Goal: Book appointment/travel/reservation

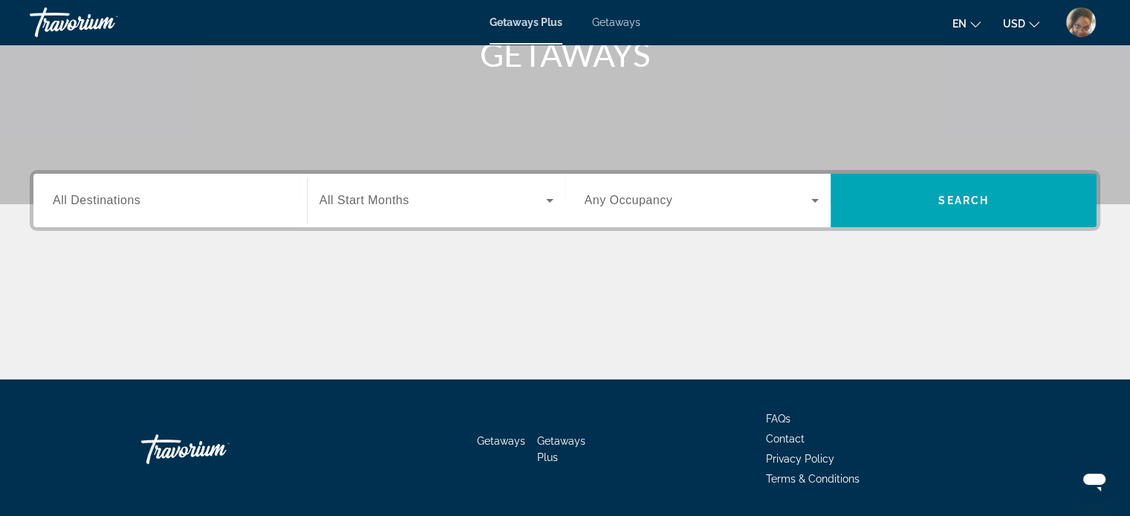
scroll to position [247, 0]
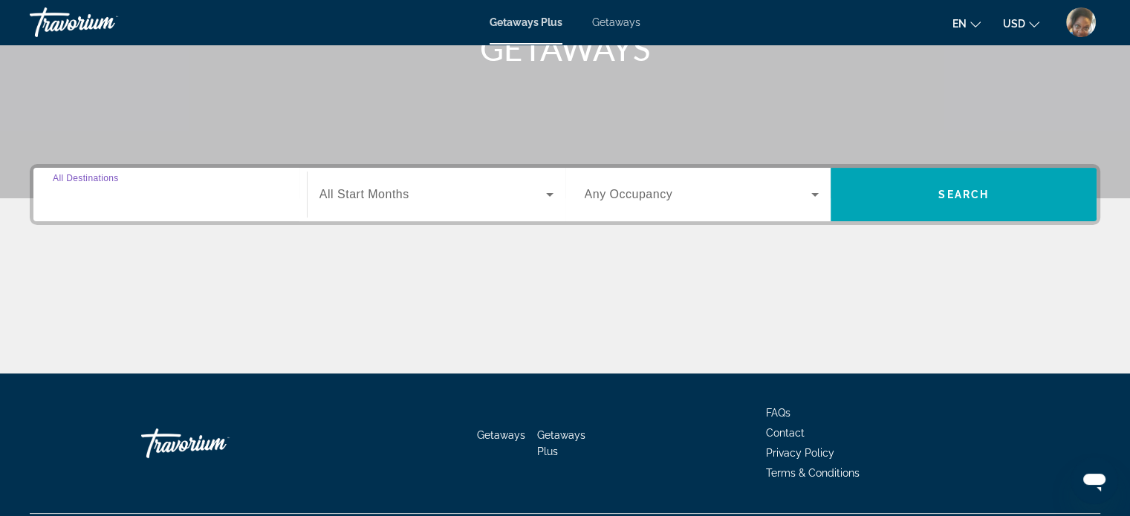
click at [149, 194] on input "Destination All Destinations" at bounding box center [170, 195] width 235 height 18
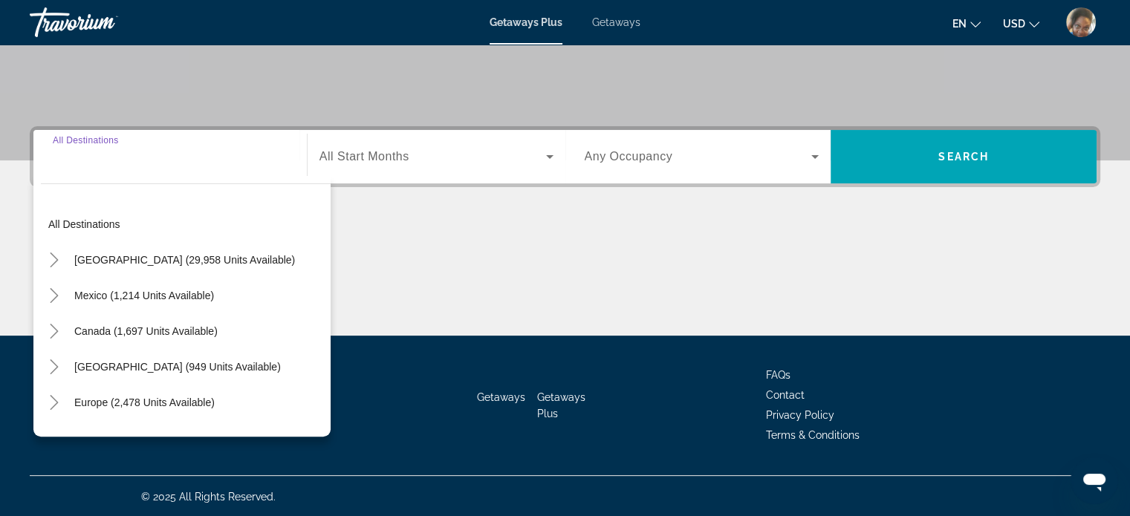
scroll to position [286, 0]
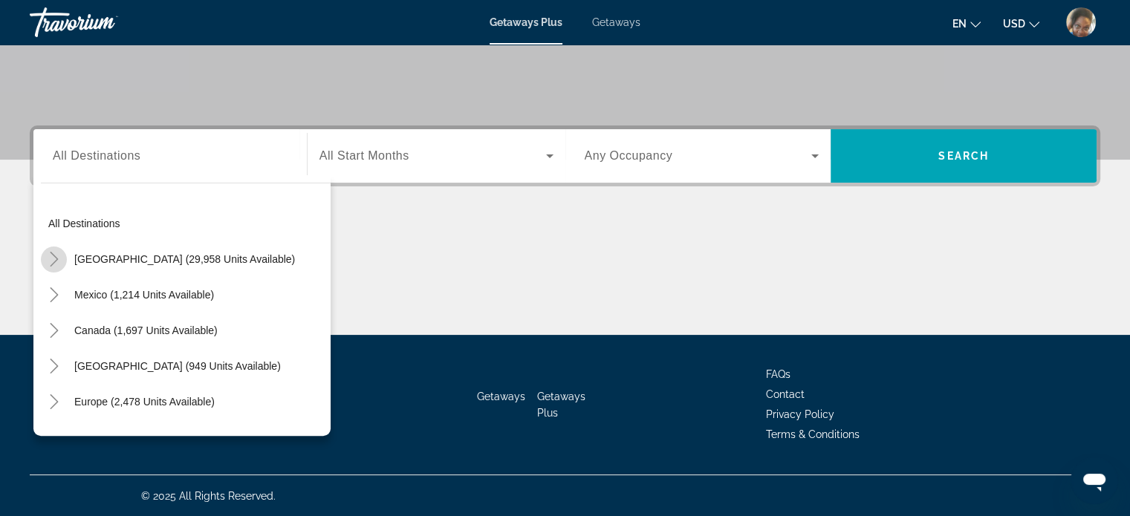
click at [49, 254] on icon "Toggle United States (29,958 units available)" at bounding box center [54, 259] width 15 height 15
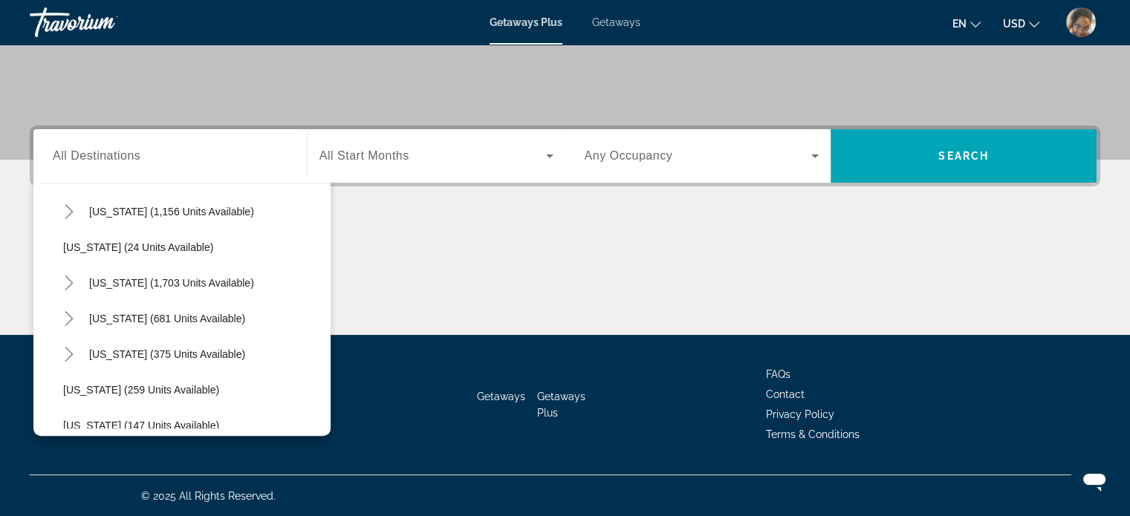
scroll to position [1153, 0]
click at [66, 240] on icon "Toggle Texas (375 units available)" at bounding box center [69, 247] width 8 height 15
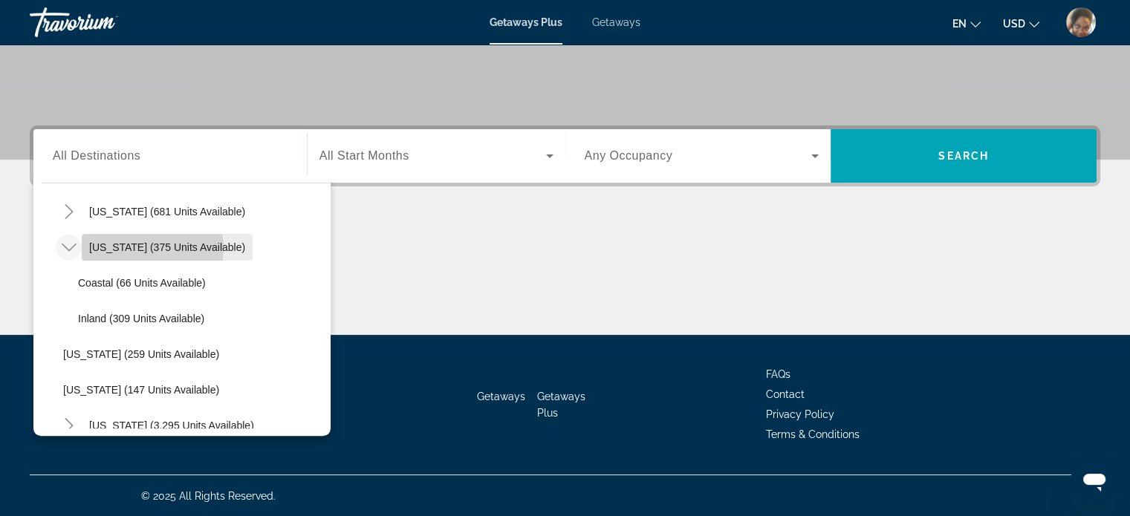
click at [152, 247] on span "[US_STATE] (375 units available)" at bounding box center [167, 247] width 156 height 12
type input "**********"
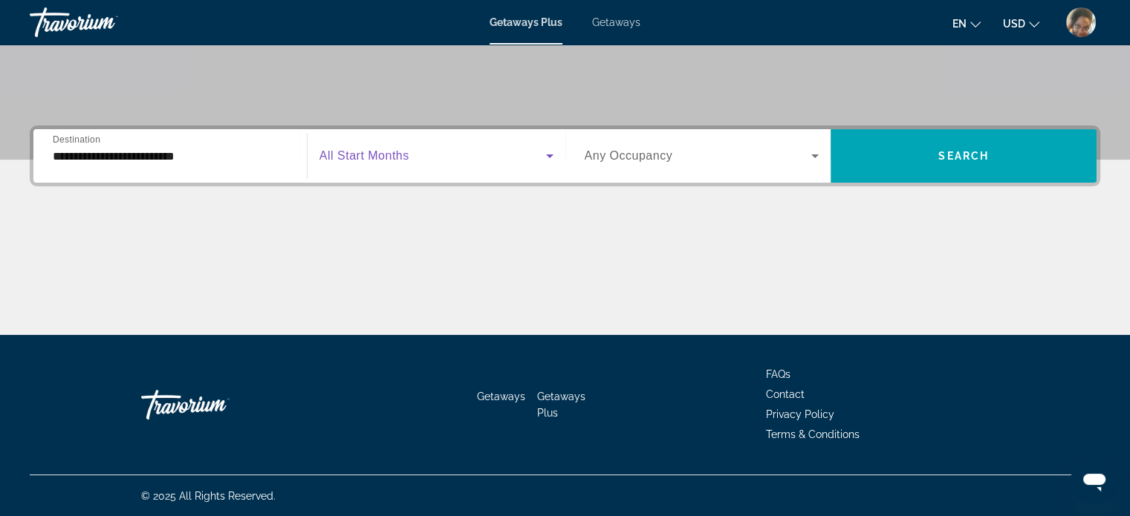
click at [548, 150] on icon "Search widget" at bounding box center [550, 156] width 18 height 18
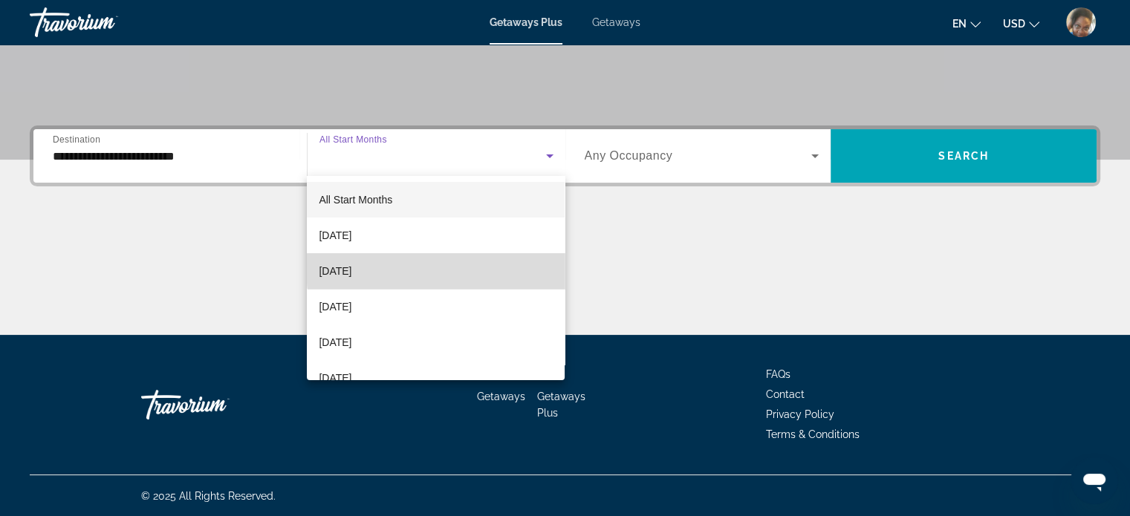
click at [522, 267] on mat-option "[DATE]" at bounding box center [436, 271] width 258 height 36
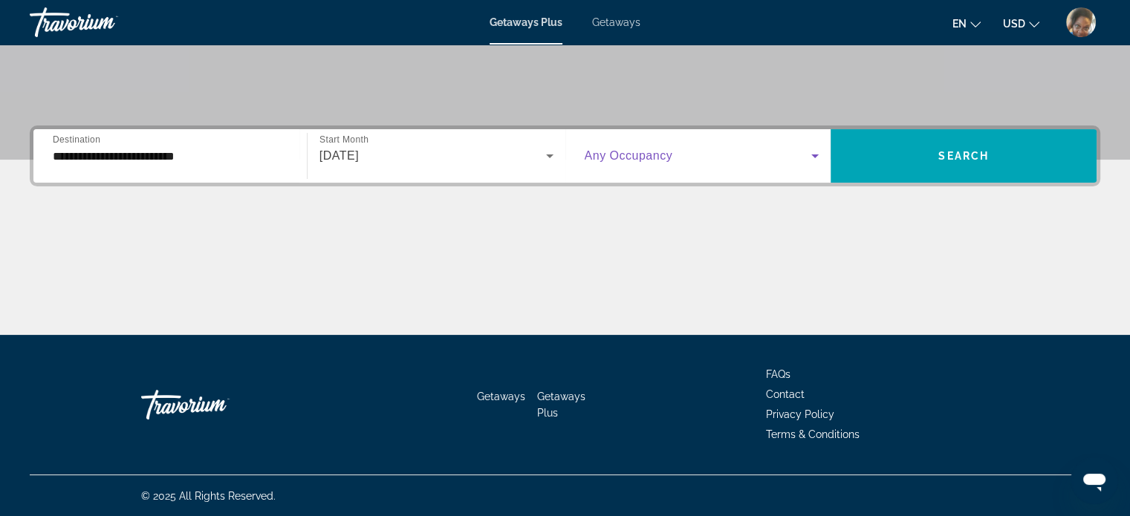
click at [813, 155] on icon "Search widget" at bounding box center [814, 157] width 7 height 4
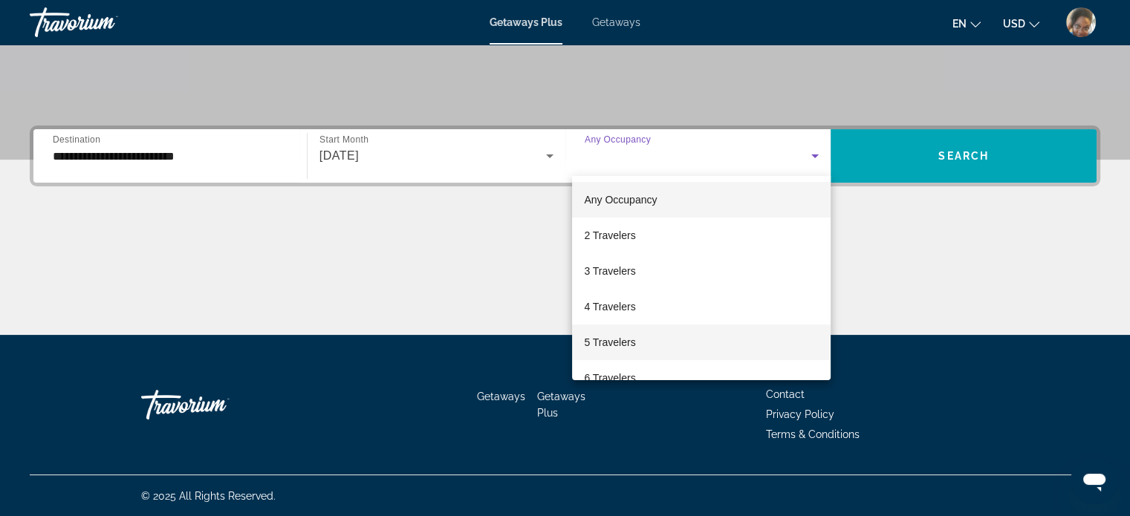
click at [771, 335] on mat-option "5 Travelers" at bounding box center [701, 343] width 259 height 36
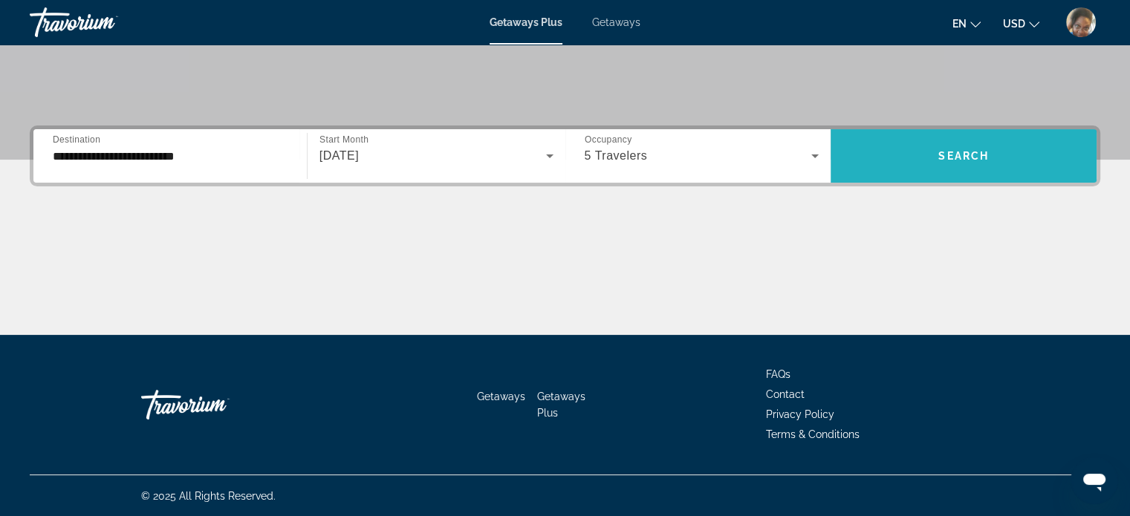
click at [961, 154] on span "Search" at bounding box center [963, 156] width 51 height 12
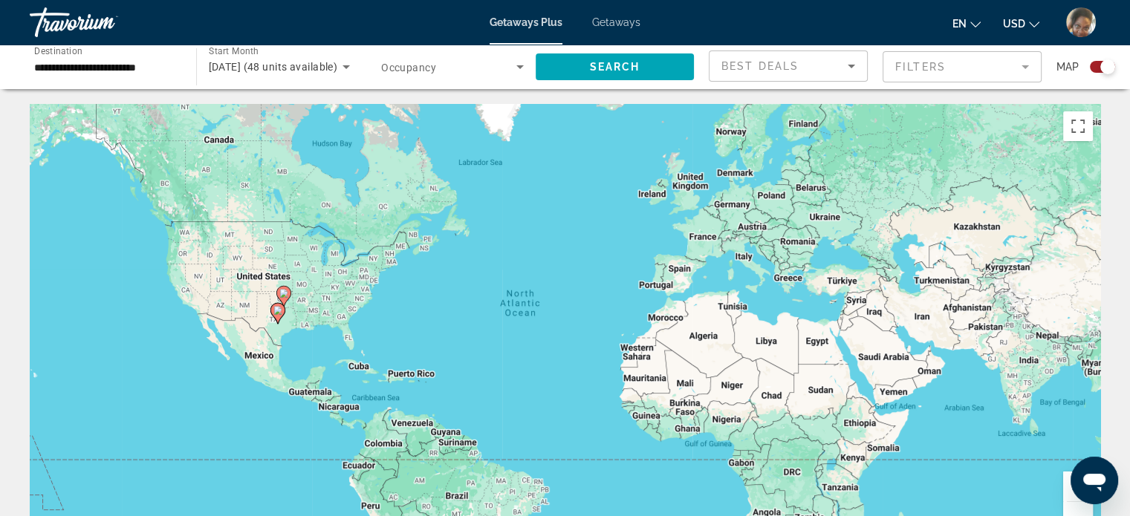
click at [841, 65] on div "Best Deals" at bounding box center [784, 66] width 126 height 18
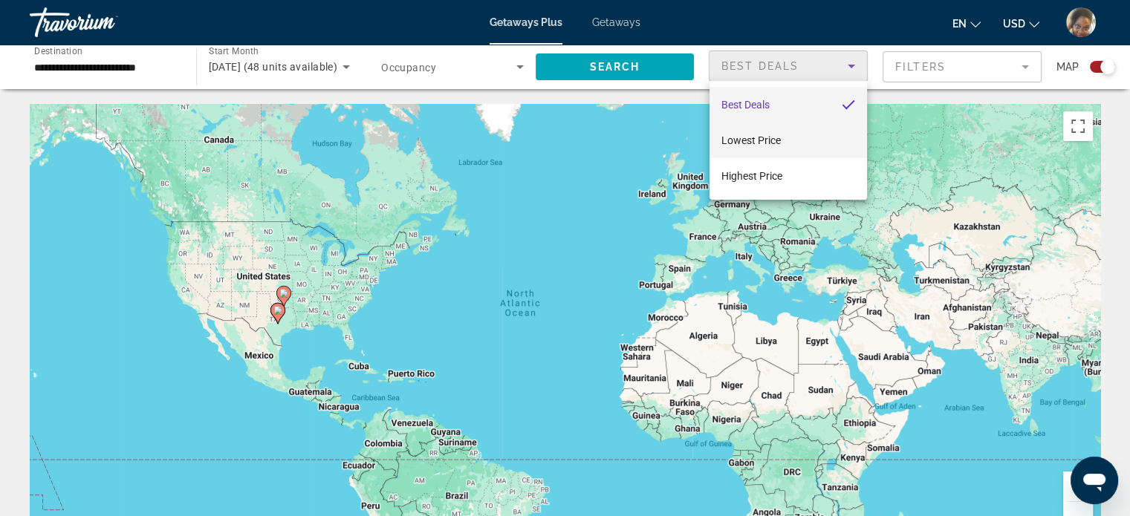
click at [804, 145] on mat-option "Lowest Price" at bounding box center [789, 141] width 158 height 36
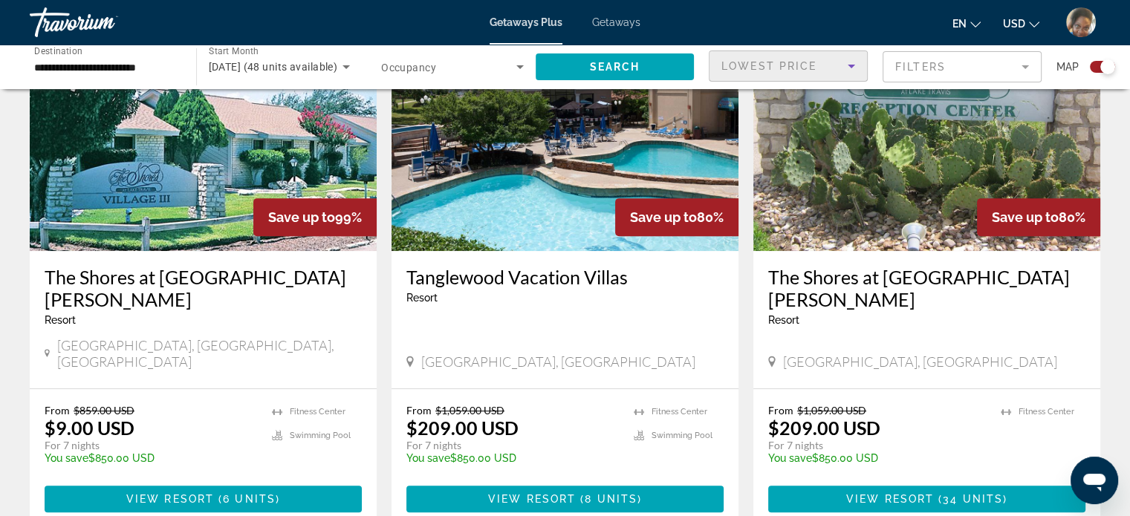
scroll to position [586, 0]
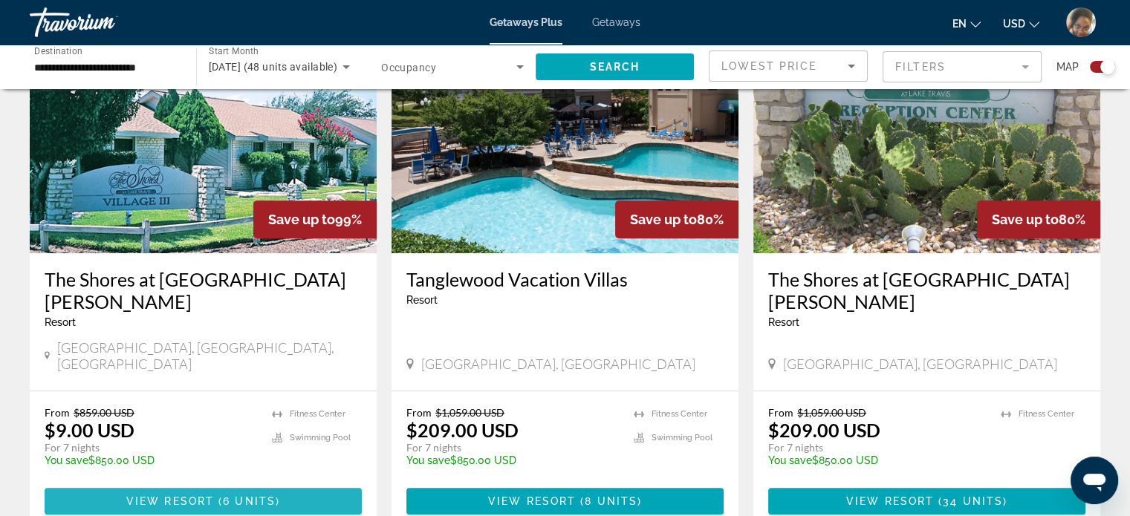
click at [194, 484] on span "Main content" at bounding box center [203, 502] width 317 height 36
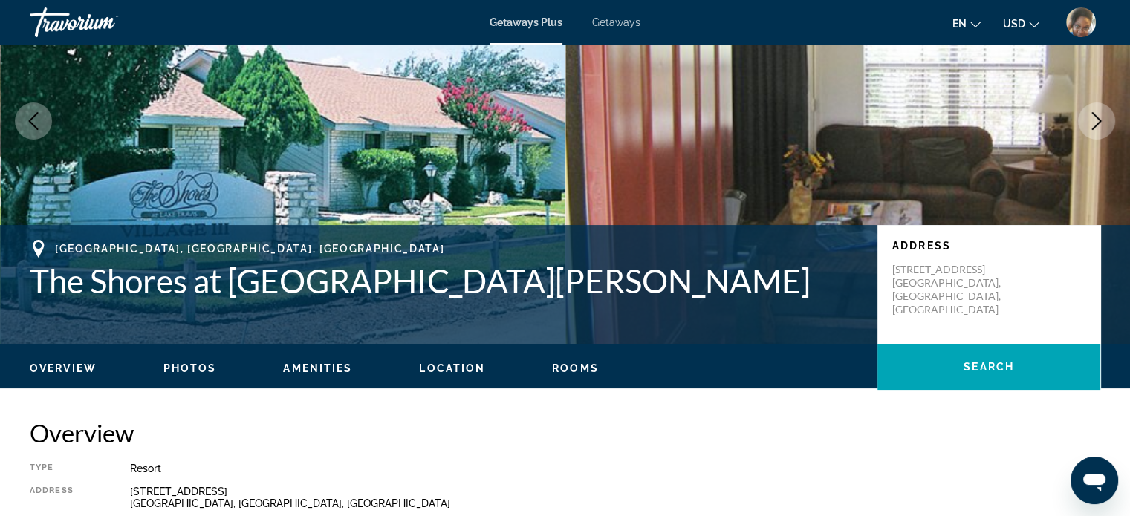
scroll to position [114, 0]
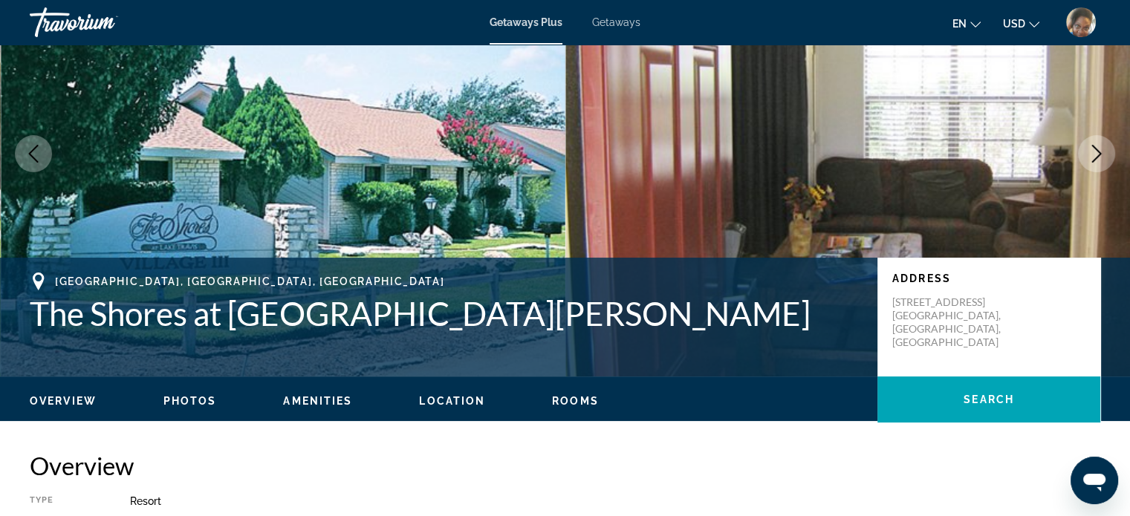
click at [1096, 148] on icon "Next image" at bounding box center [1097, 154] width 10 height 18
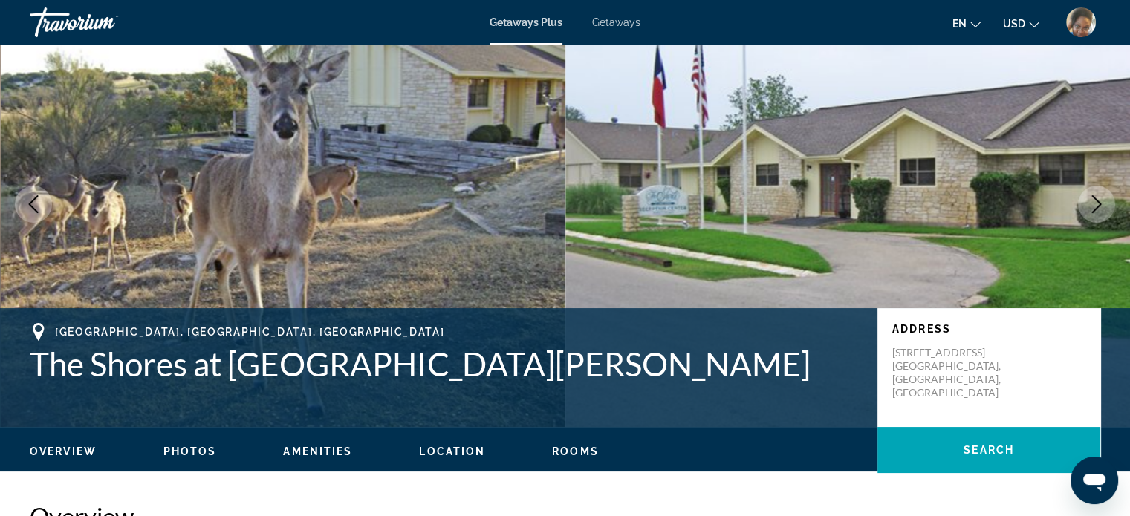
scroll to position [35, 0]
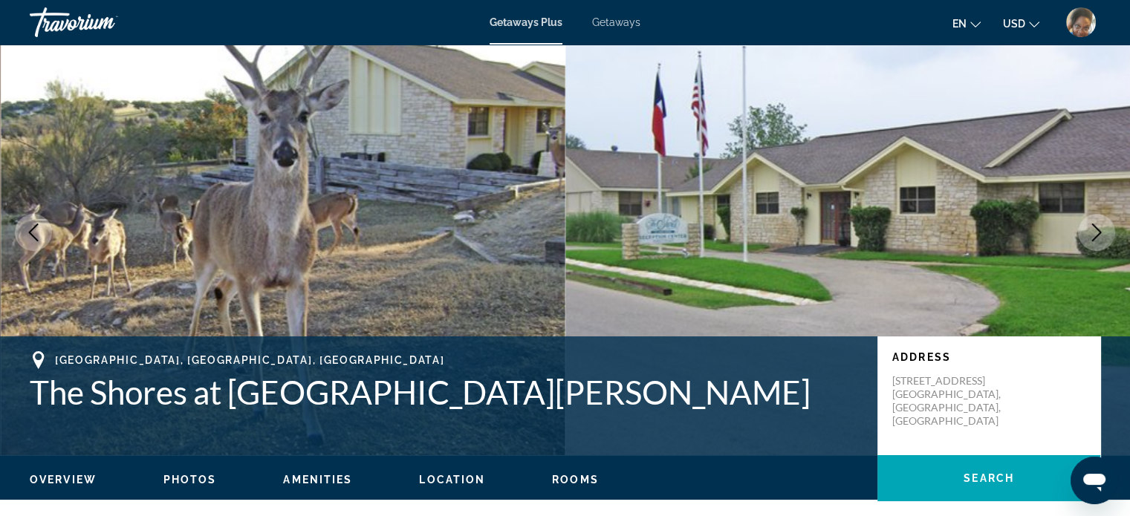
click at [1094, 231] on icon "Next image" at bounding box center [1097, 233] width 18 height 18
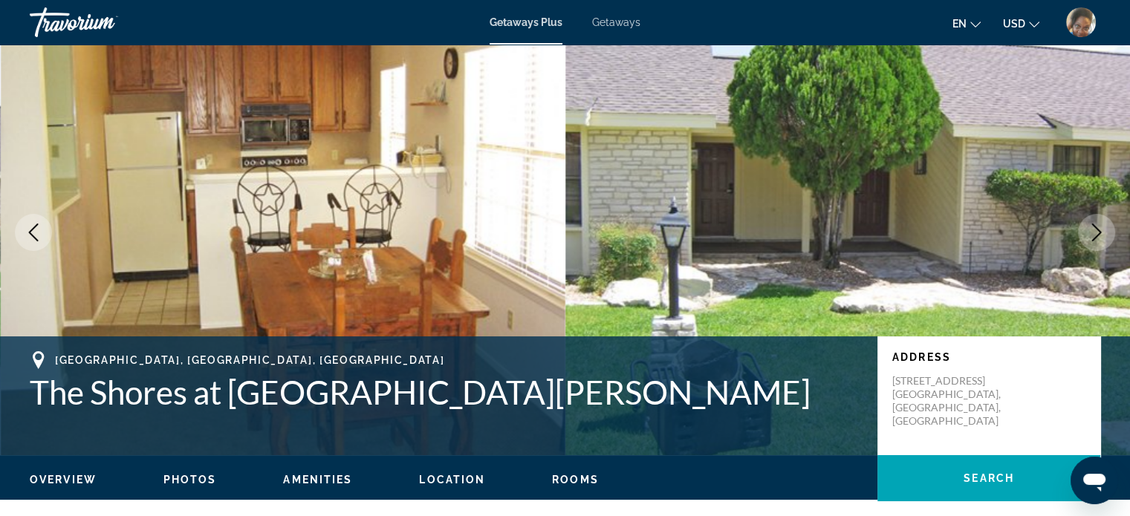
click at [1094, 231] on icon "Next image" at bounding box center [1097, 233] width 18 height 18
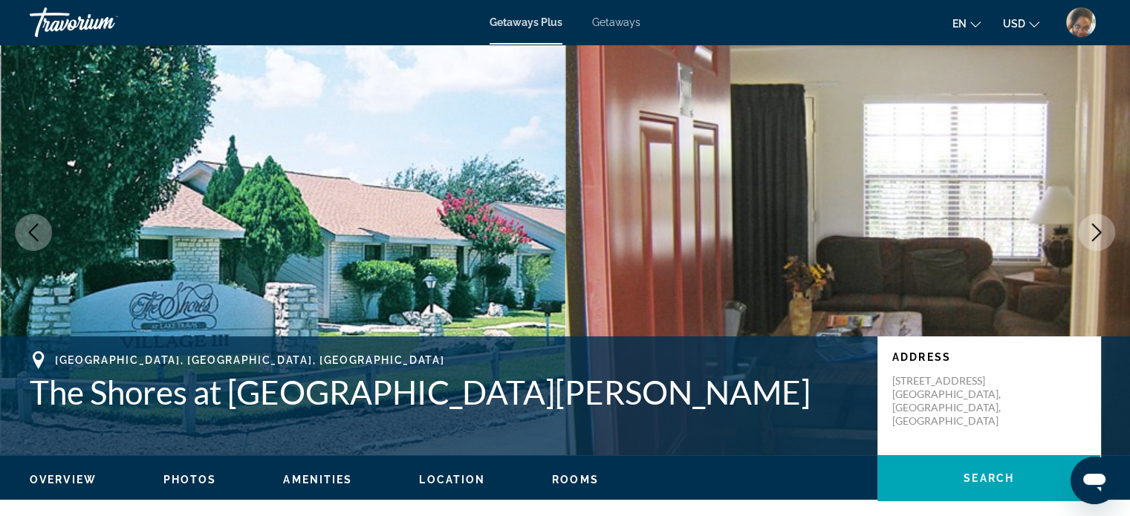
click at [1094, 231] on icon "Next image" at bounding box center [1097, 233] width 18 height 18
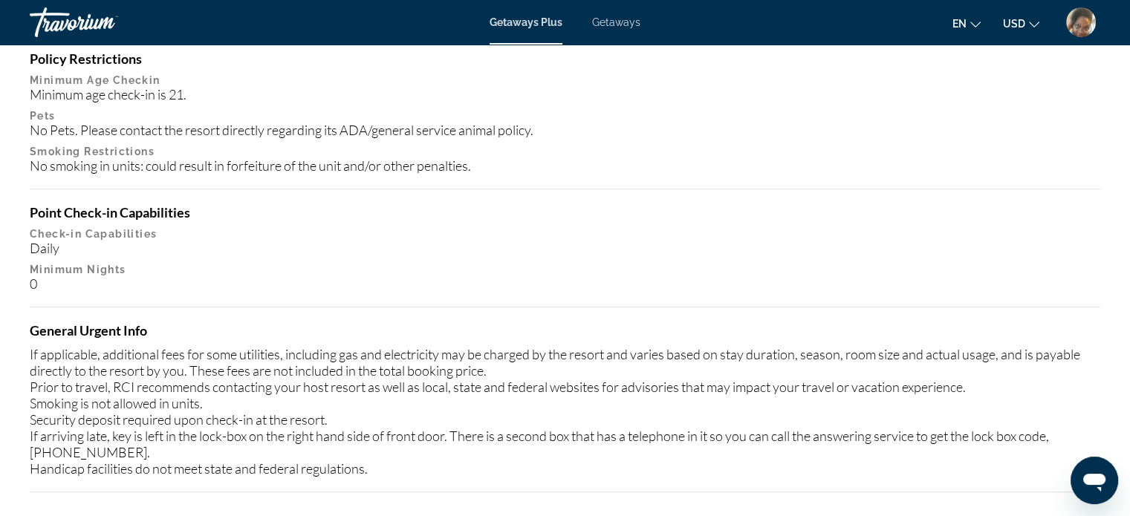
scroll to position [1355, 0]
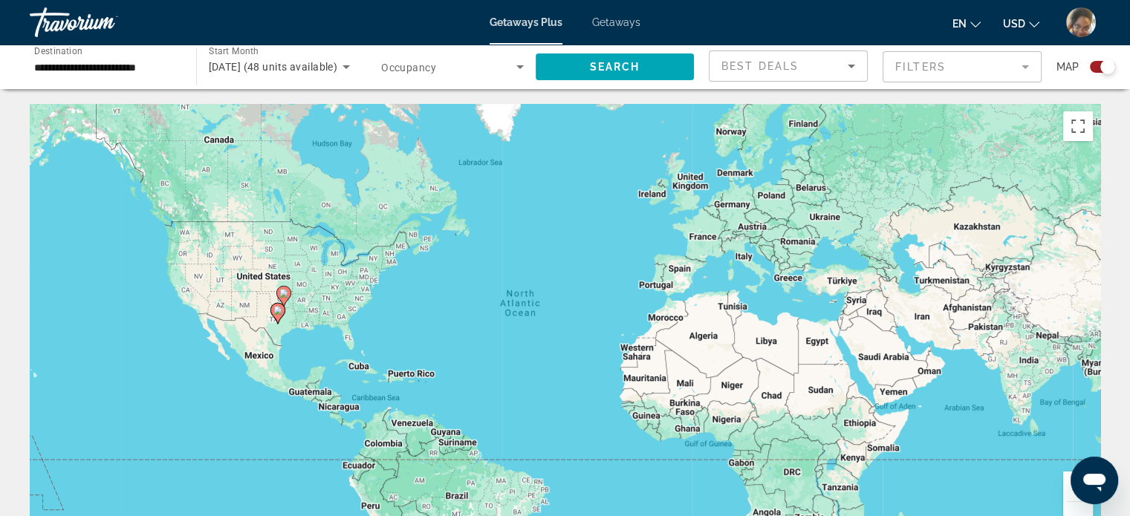
click at [267, 68] on span "[DATE] (48 units available)" at bounding box center [273, 67] width 129 height 12
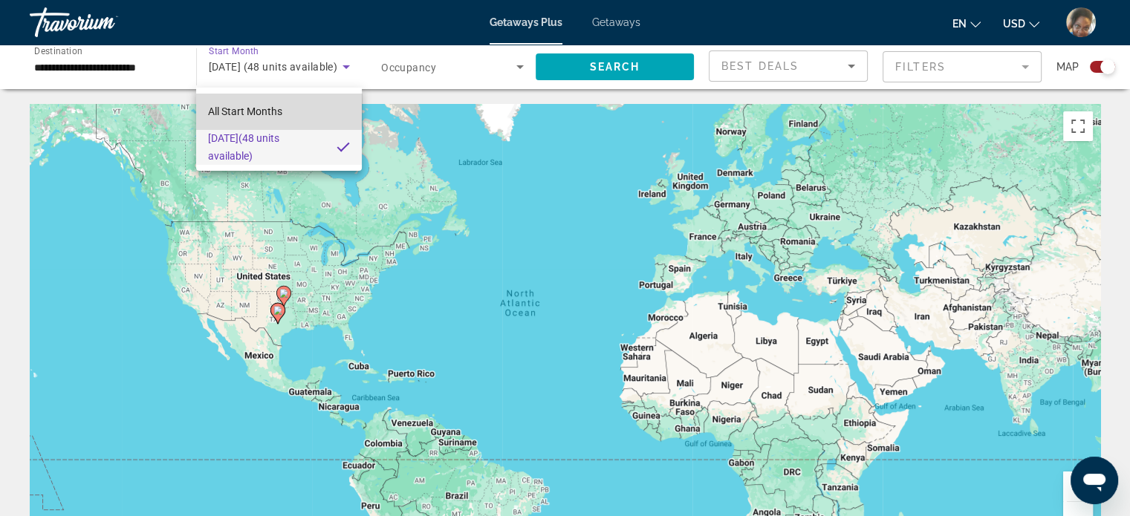
click at [273, 110] on span "All Start Months" at bounding box center [245, 112] width 74 height 12
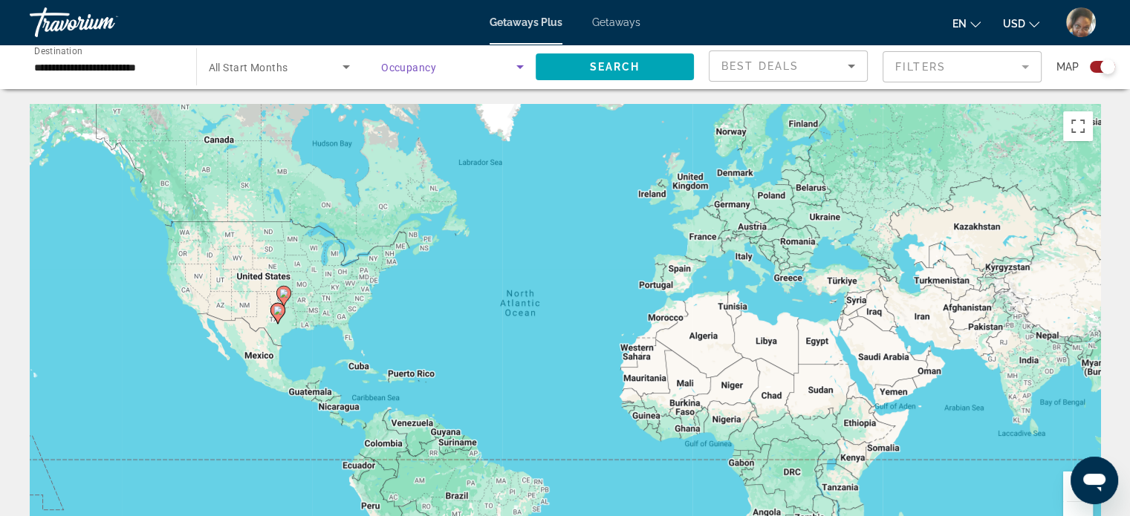
click at [449, 62] on span "Search widget" at bounding box center [448, 67] width 135 height 18
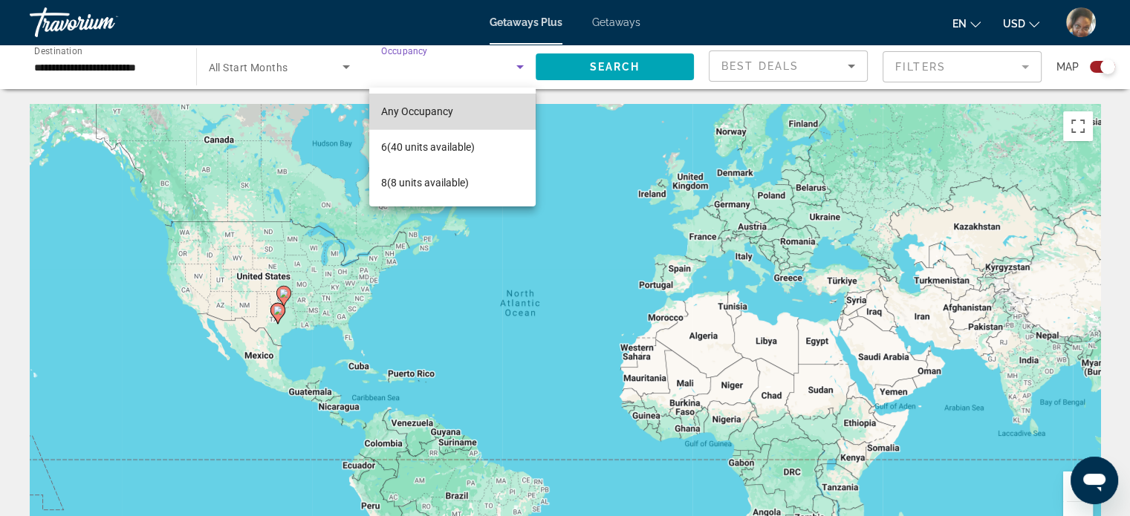
click at [461, 114] on mat-option "Any Occupancy" at bounding box center [452, 112] width 166 height 36
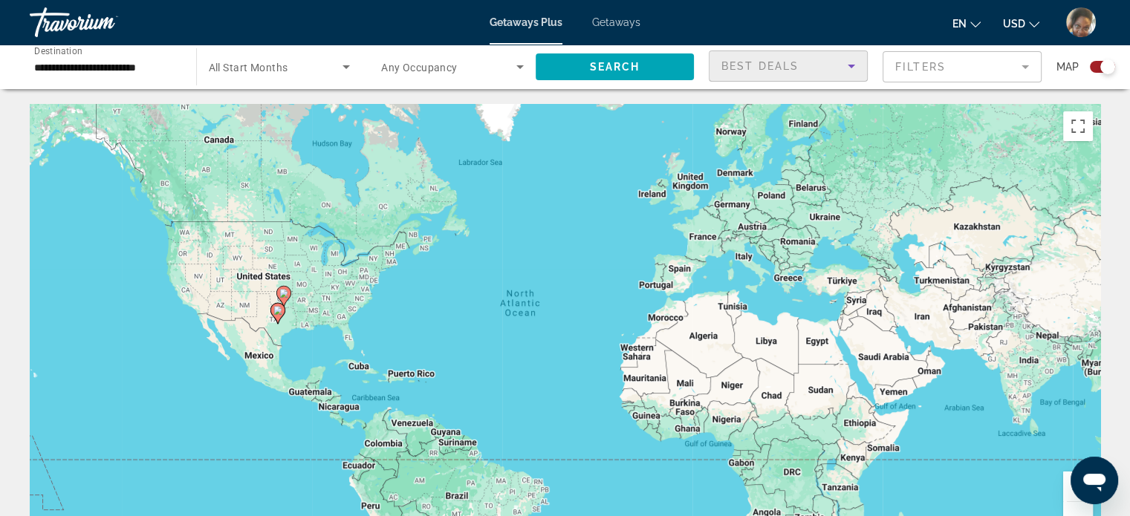
click at [767, 68] on span "Best Deals" at bounding box center [759, 66] width 77 height 12
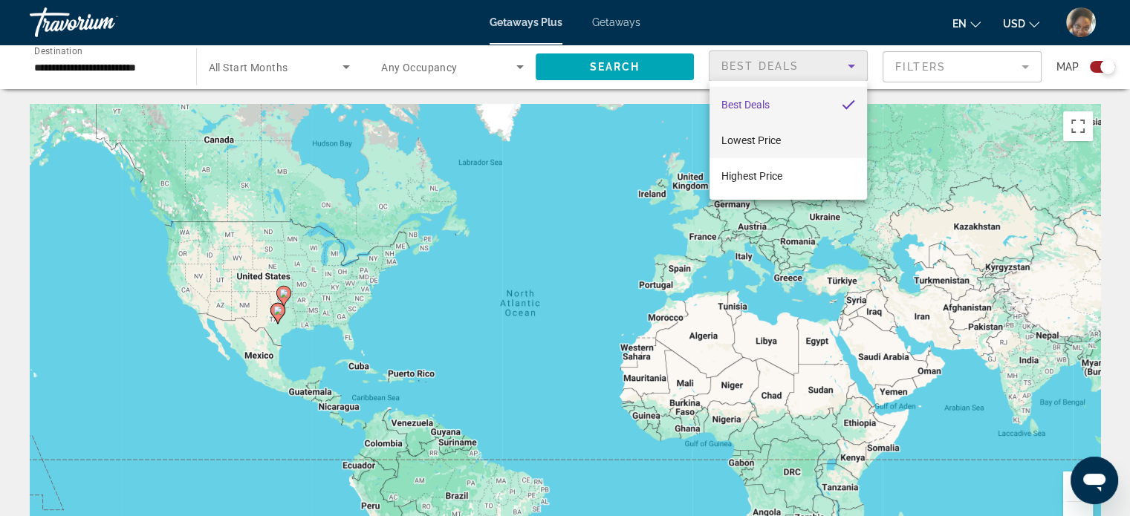
click at [786, 146] on mat-option "Lowest Price" at bounding box center [789, 141] width 158 height 36
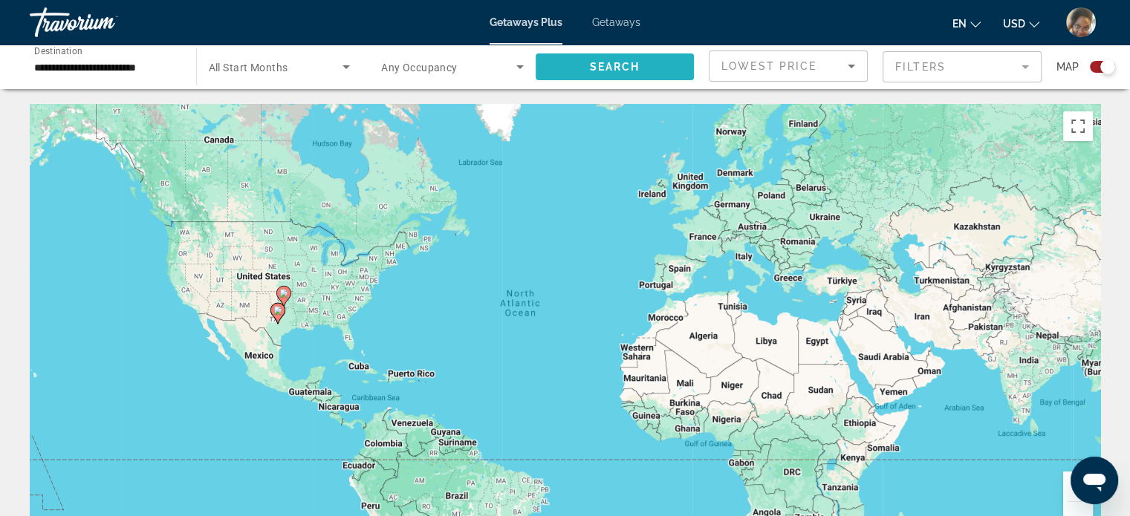
click at [639, 70] on span "Search" at bounding box center [614, 67] width 51 height 12
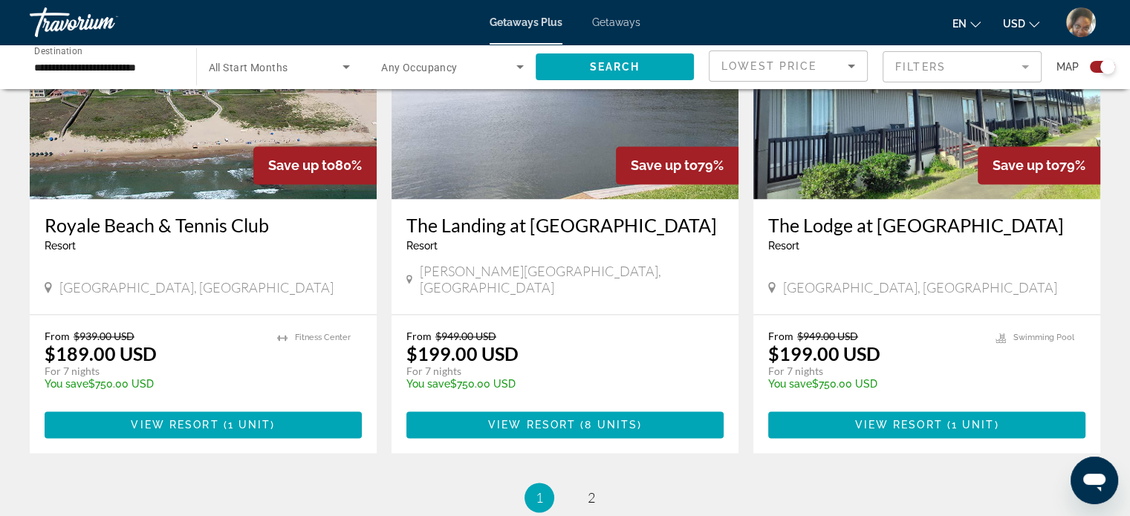
scroll to position [2264, 0]
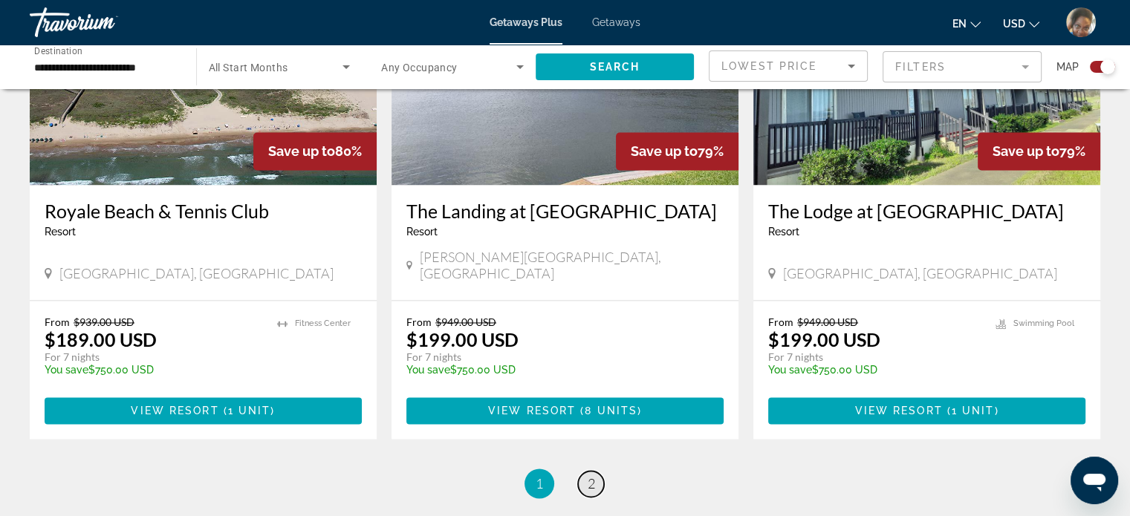
click at [595, 471] on link "page 2" at bounding box center [591, 484] width 26 height 26
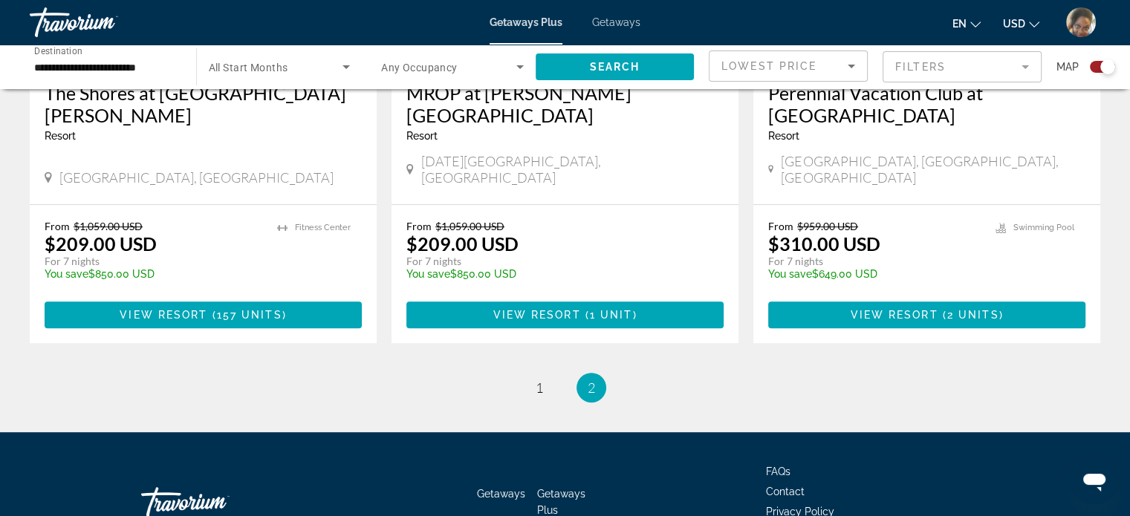
scroll to position [779, 0]
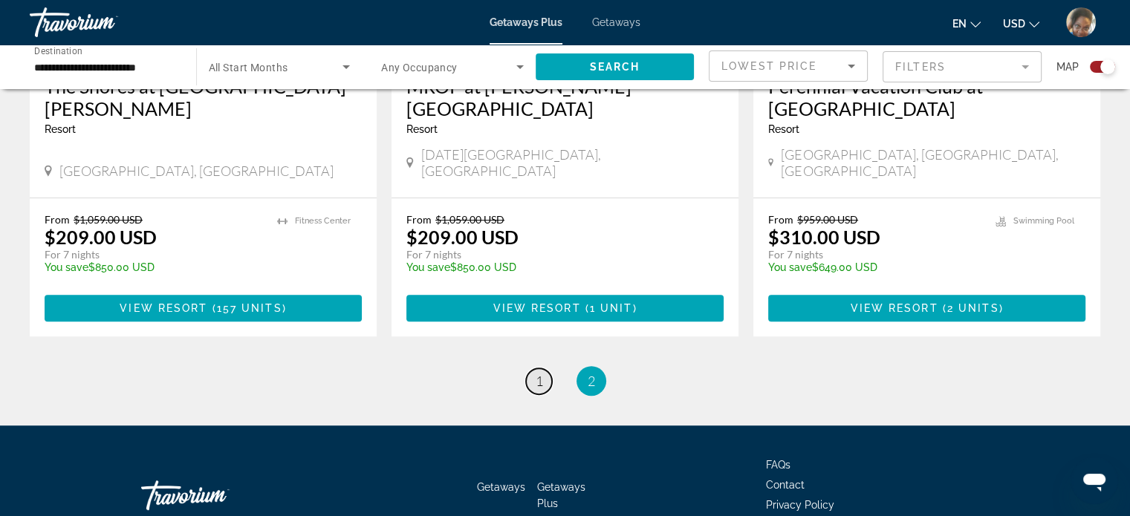
click at [538, 373] on span "1" at bounding box center [539, 381] width 7 height 16
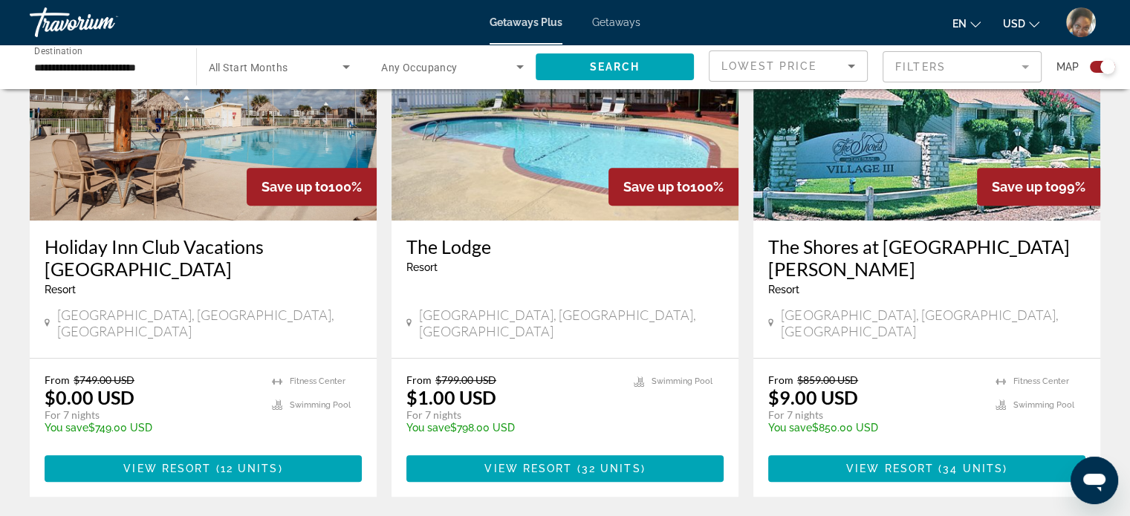
scroll to position [633, 0]
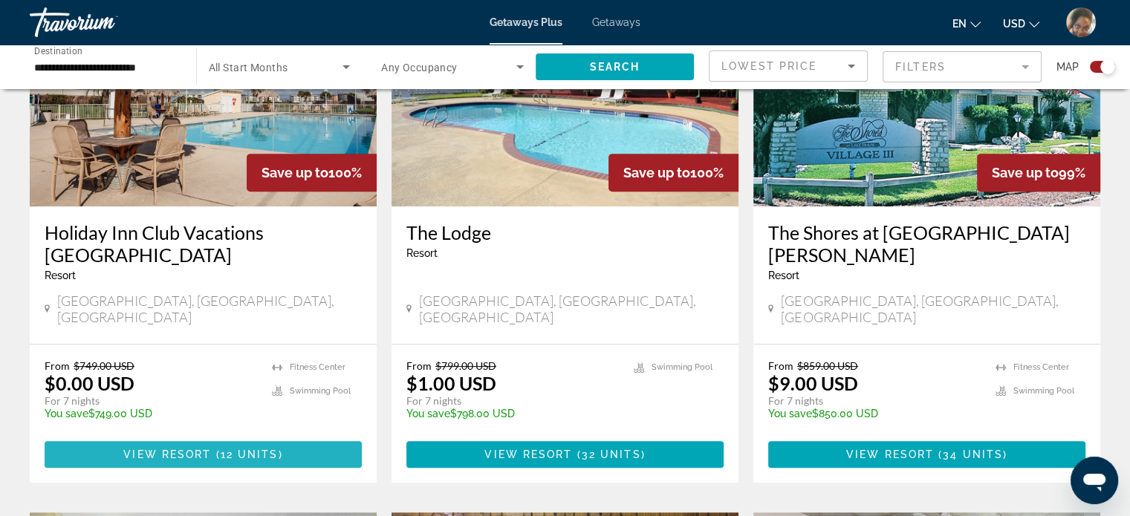
click at [199, 449] on span "View Resort" at bounding box center [167, 455] width 88 height 12
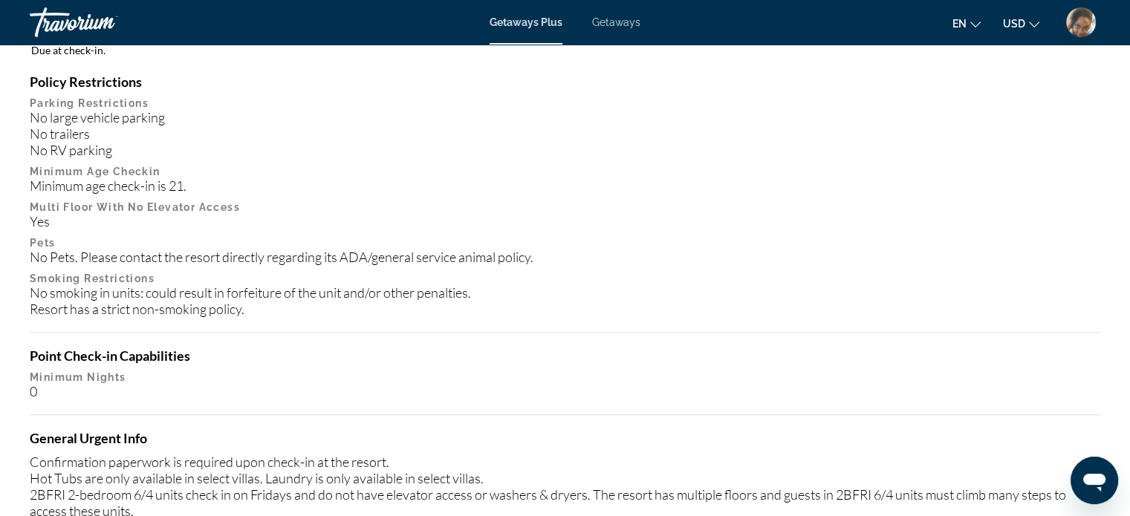
scroll to position [1635, 0]
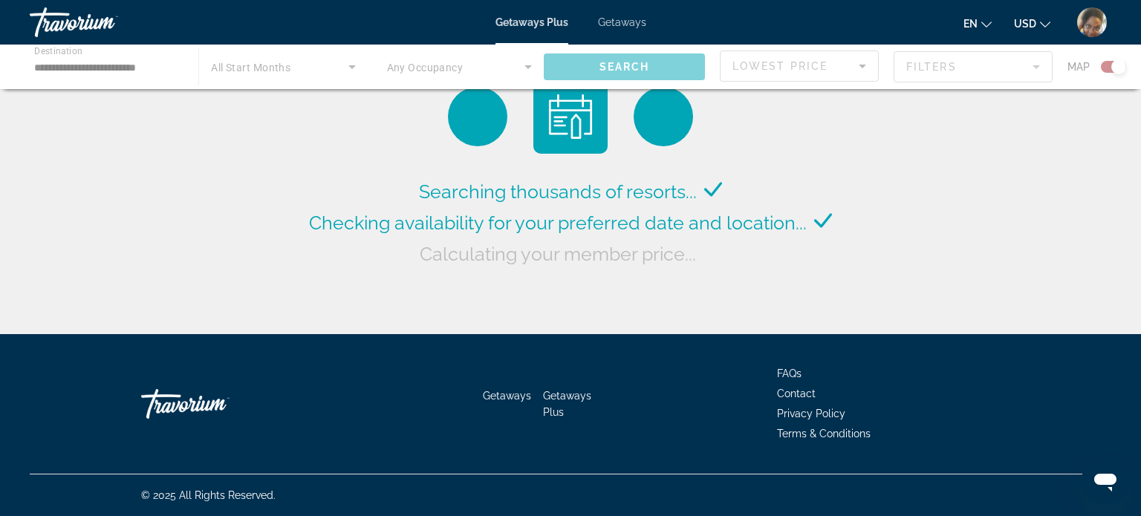
click at [85, 71] on div "Main content" at bounding box center [570, 67] width 1141 height 45
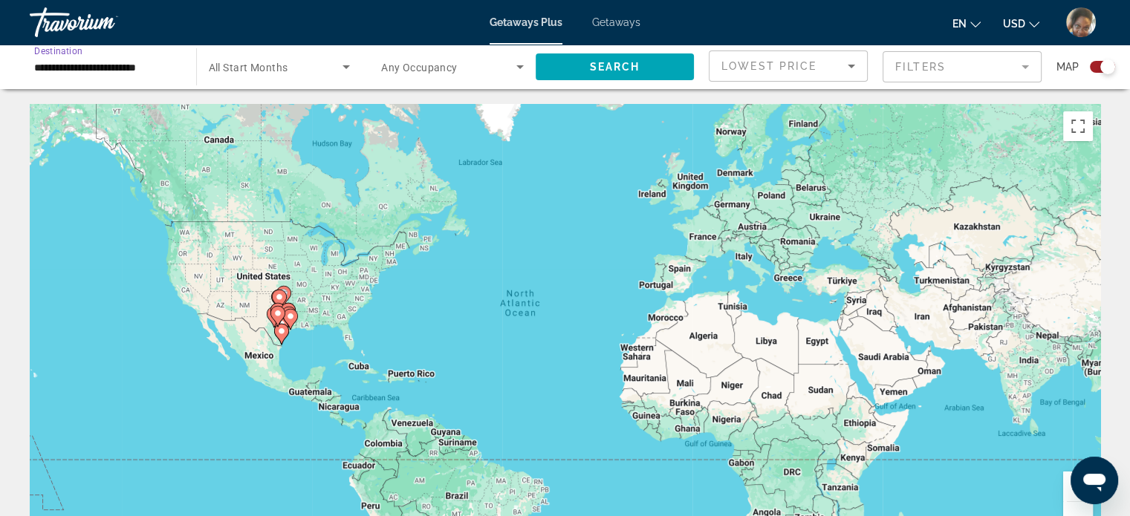
click at [85, 71] on input "**********" at bounding box center [105, 68] width 143 height 18
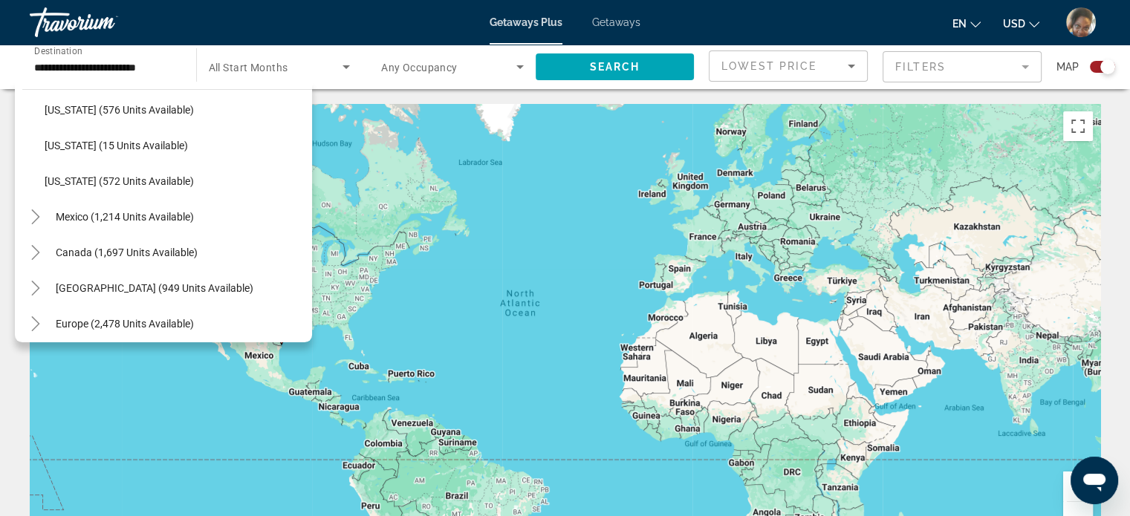
scroll to position [1466, 0]
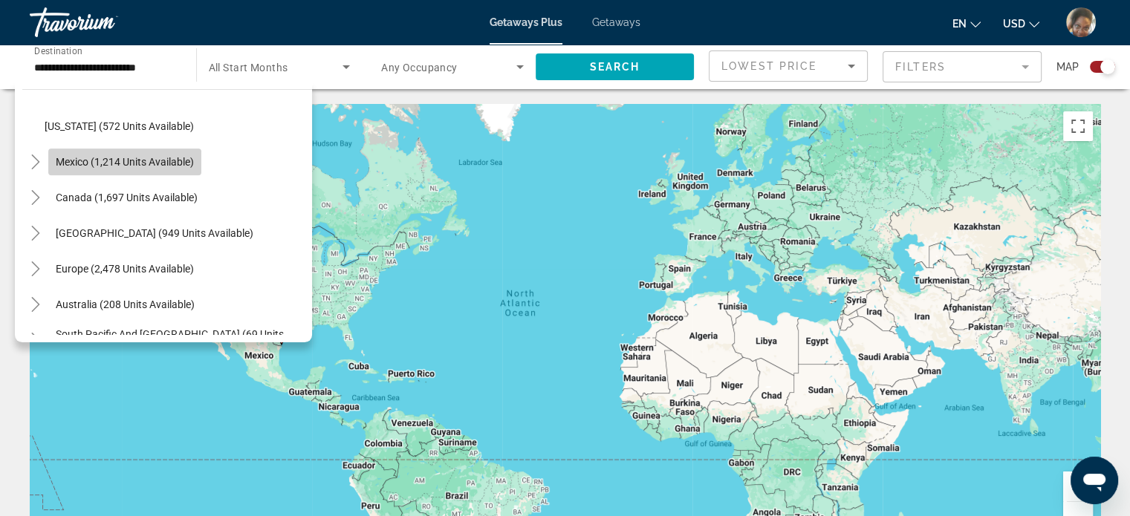
click at [102, 163] on span "Mexico (1,214 units available)" at bounding box center [125, 162] width 138 height 12
type input "**********"
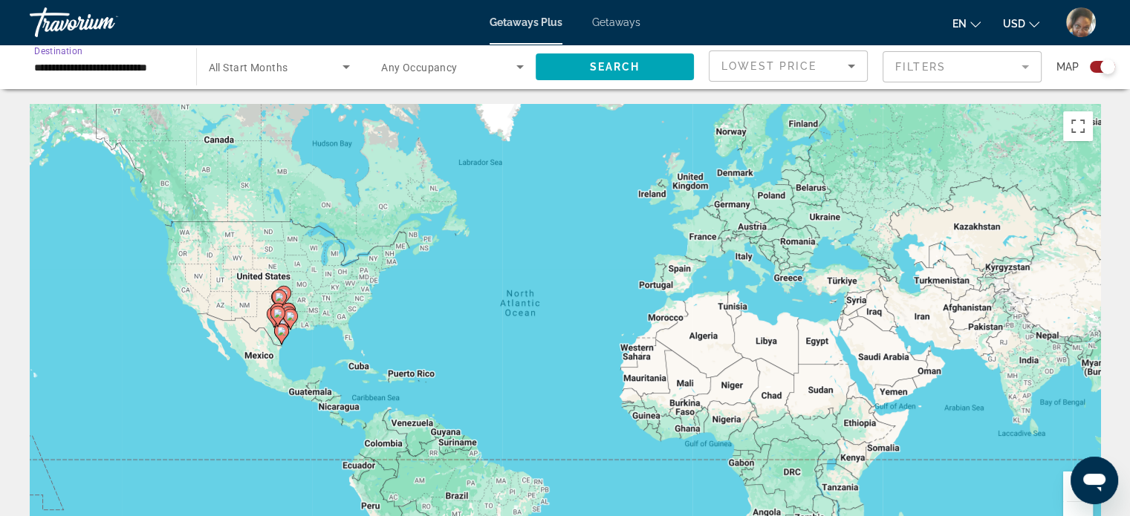
click at [270, 63] on span "All Start Months" at bounding box center [249, 68] width 80 height 12
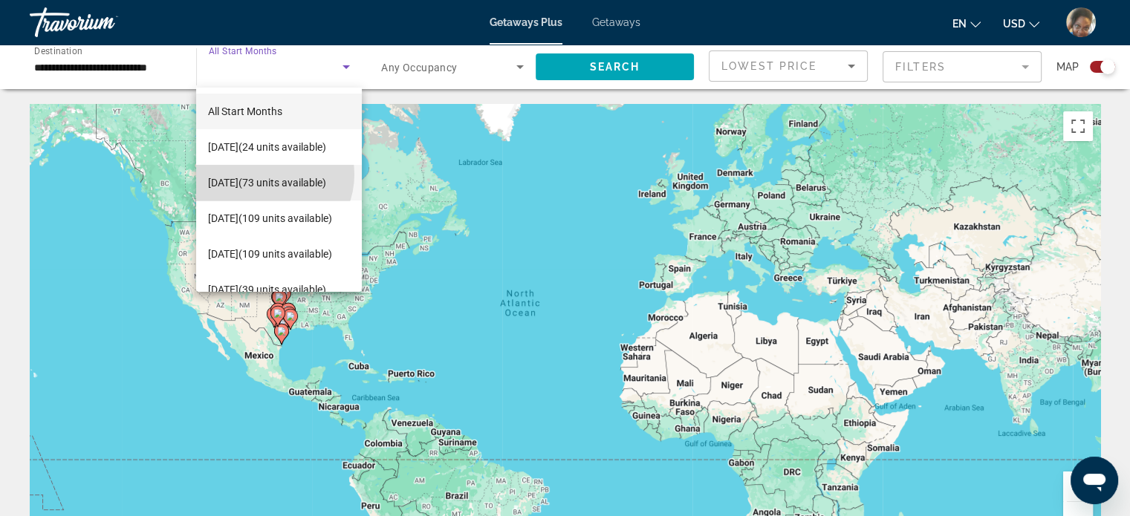
click at [268, 175] on span "[DATE] (73 units available)" at bounding box center [267, 183] width 118 height 18
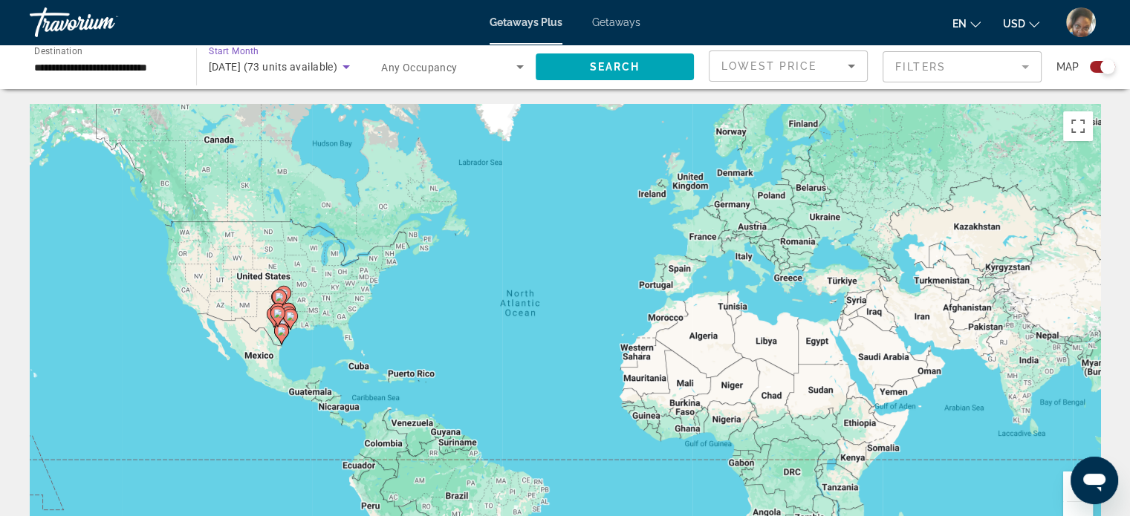
click at [500, 63] on span "Search widget" at bounding box center [448, 67] width 135 height 18
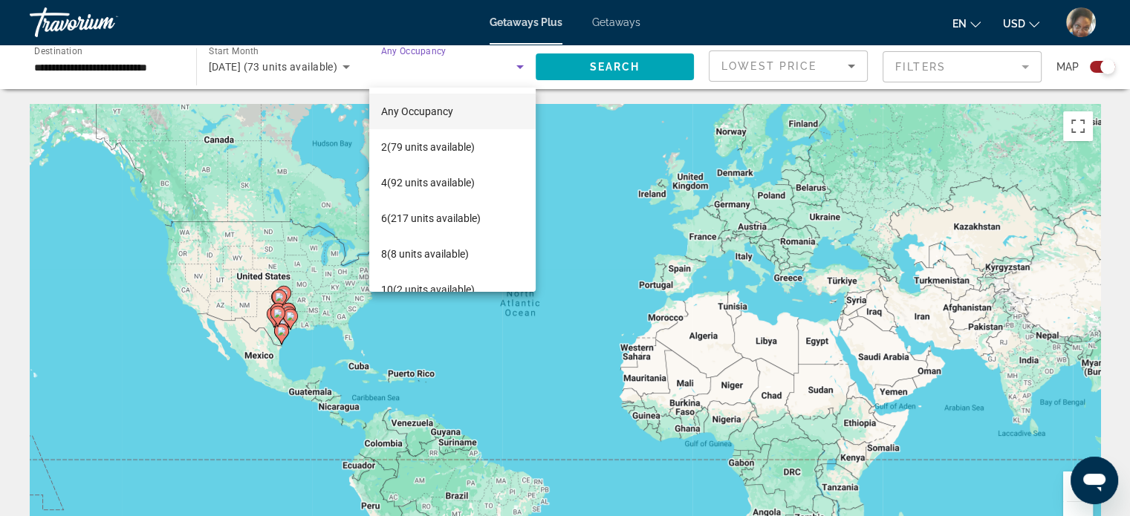
click at [452, 102] on mat-option "Any Occupancy" at bounding box center [452, 112] width 166 height 36
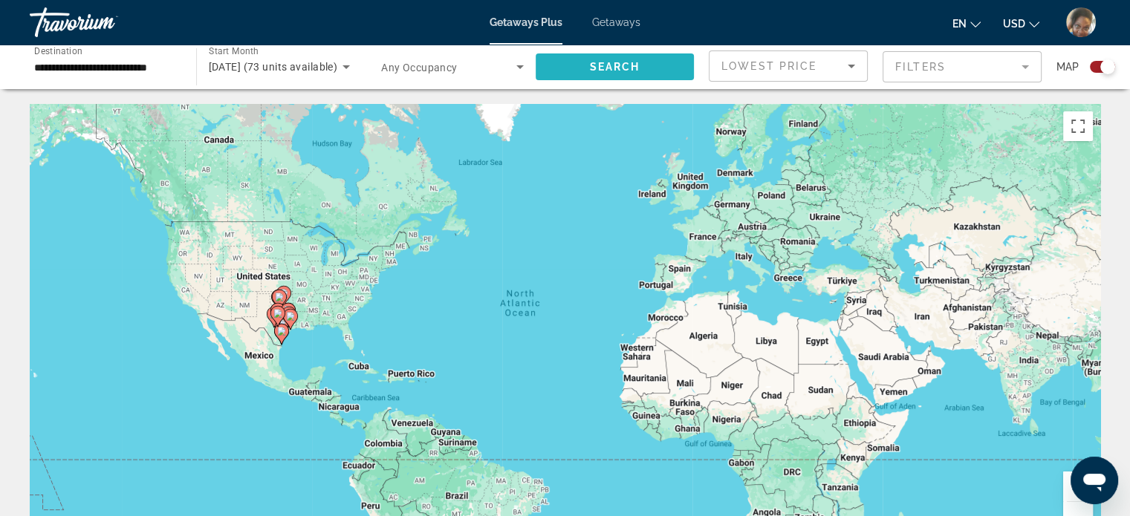
click at [594, 64] on span "Search" at bounding box center [614, 67] width 51 height 12
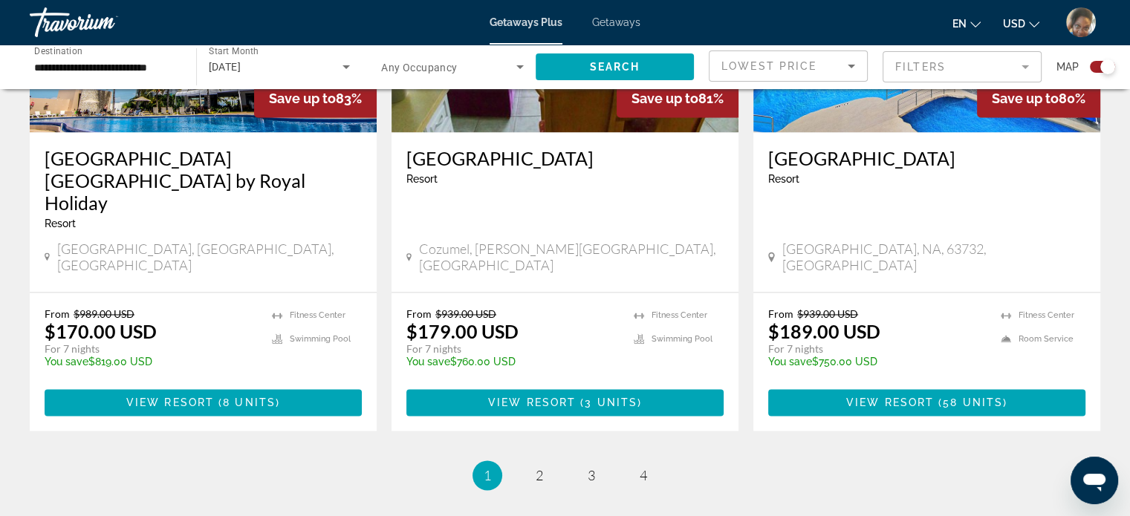
scroll to position [2337, 0]
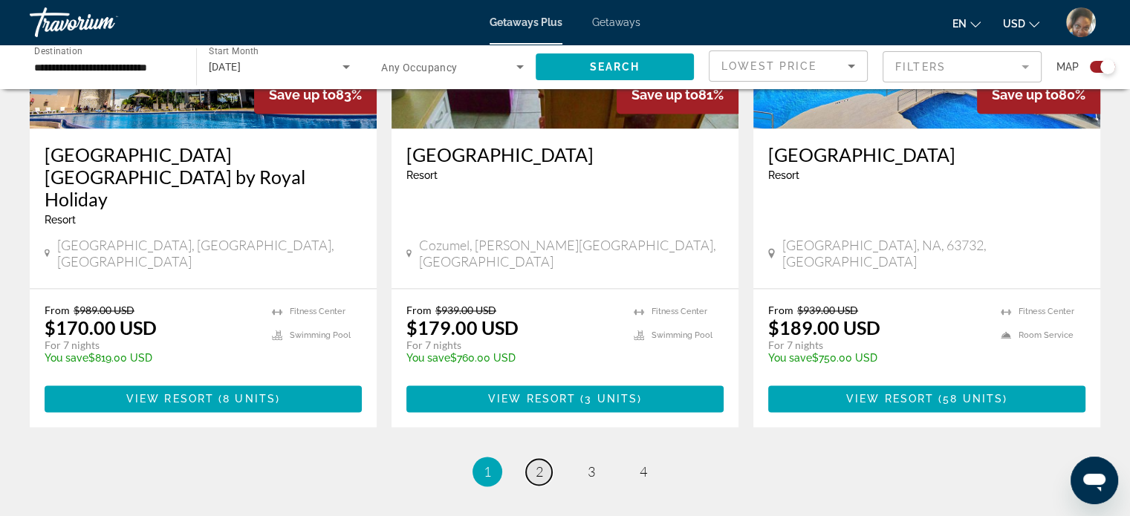
click at [542, 464] on span "2" at bounding box center [539, 472] width 7 height 16
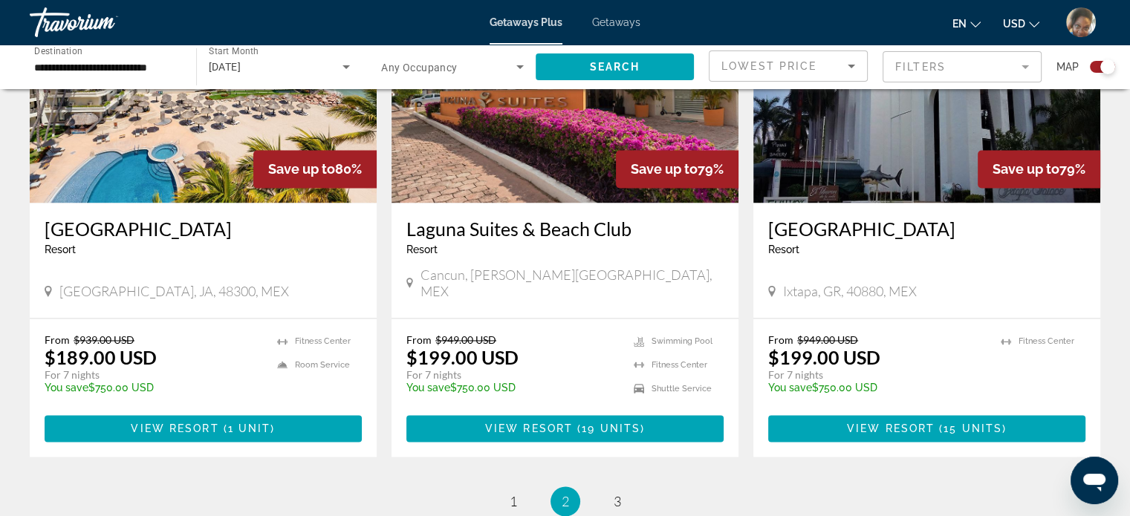
scroll to position [2326, 0]
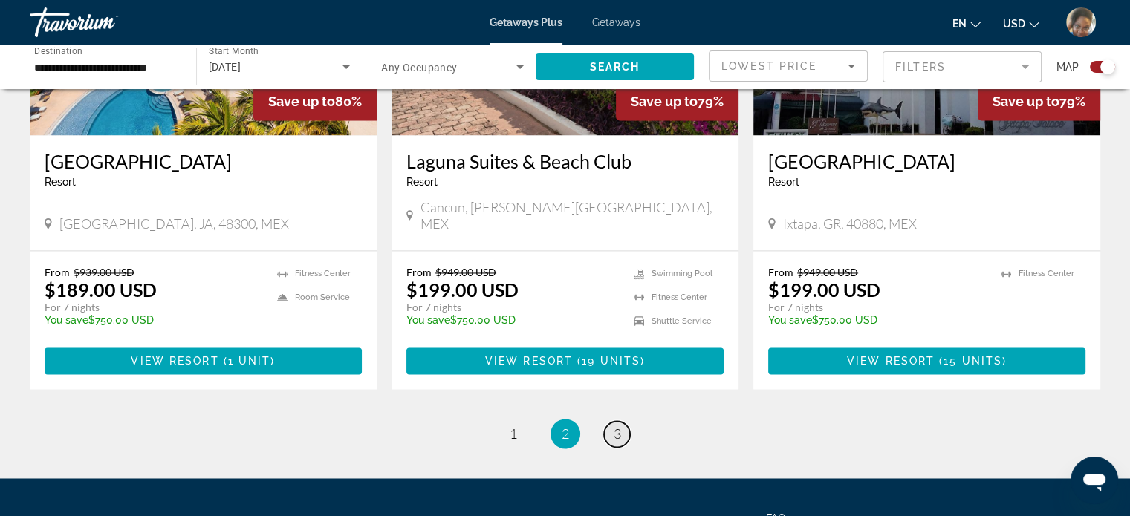
click at [617, 426] on span "3" at bounding box center [617, 434] width 7 height 16
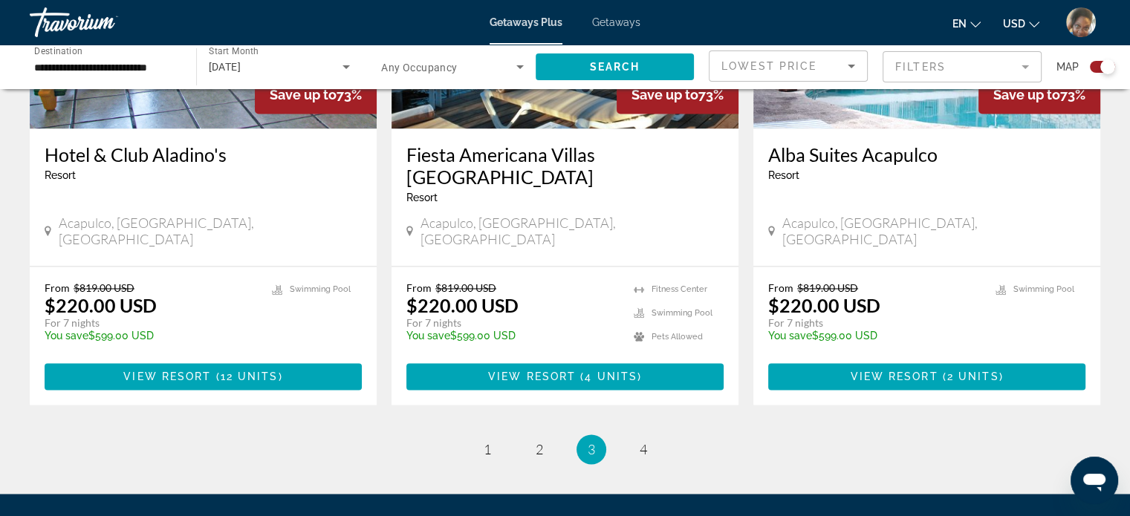
scroll to position [2318, 0]
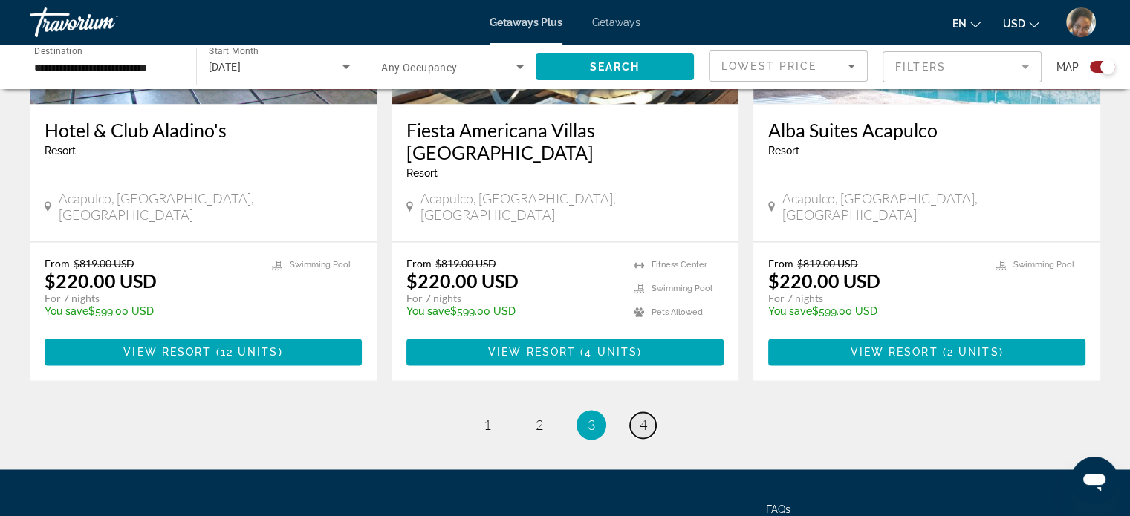
click at [640, 417] on span "4" at bounding box center [643, 425] width 7 height 16
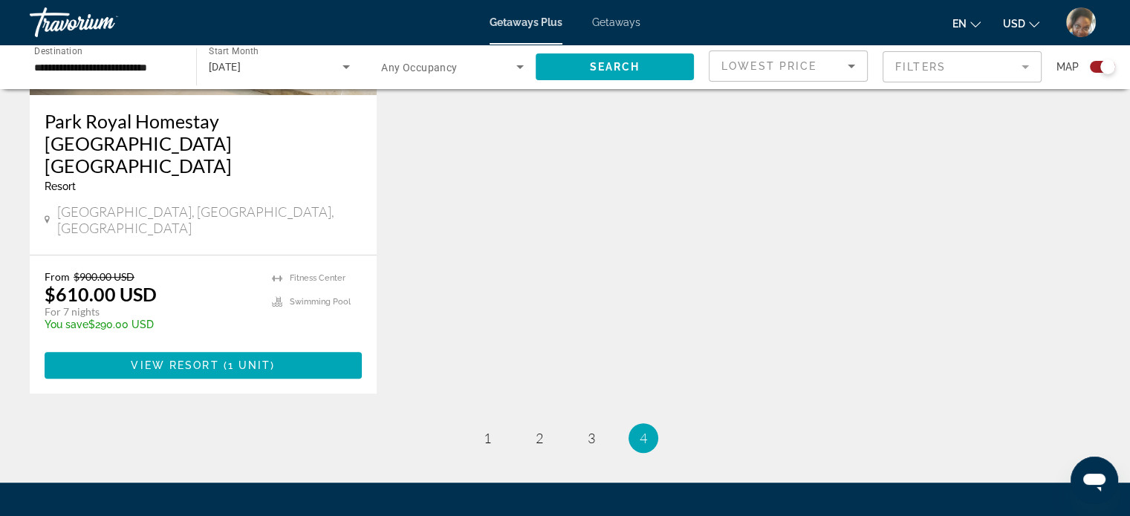
scroll to position [747, 0]
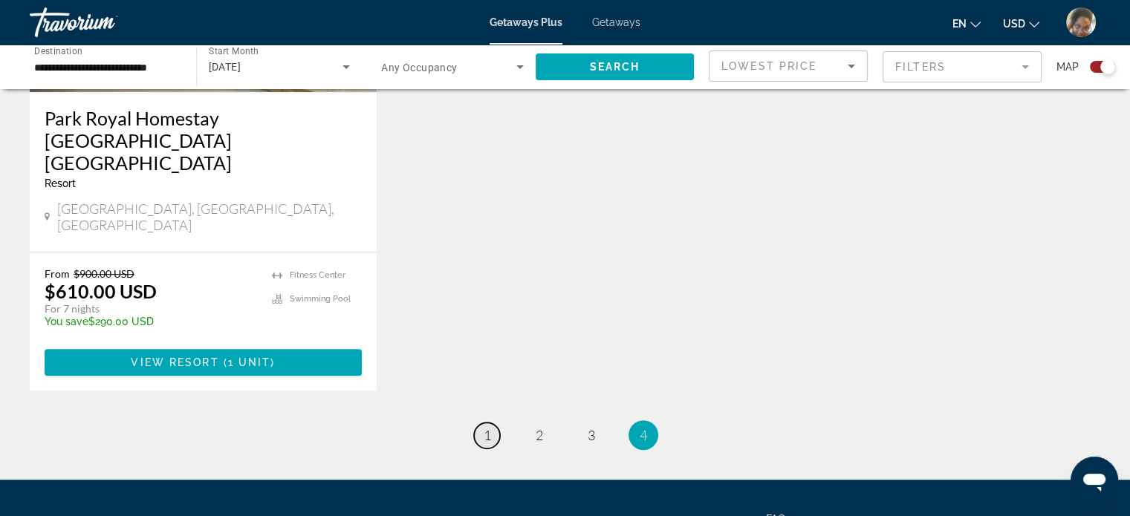
click at [484, 427] on span "1" at bounding box center [487, 435] width 7 height 16
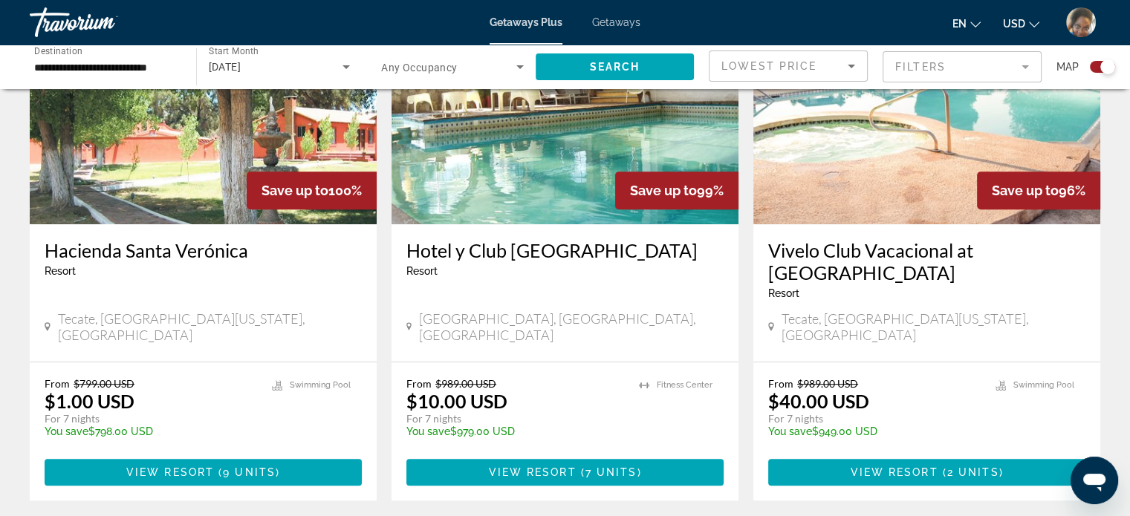
scroll to position [626, 0]
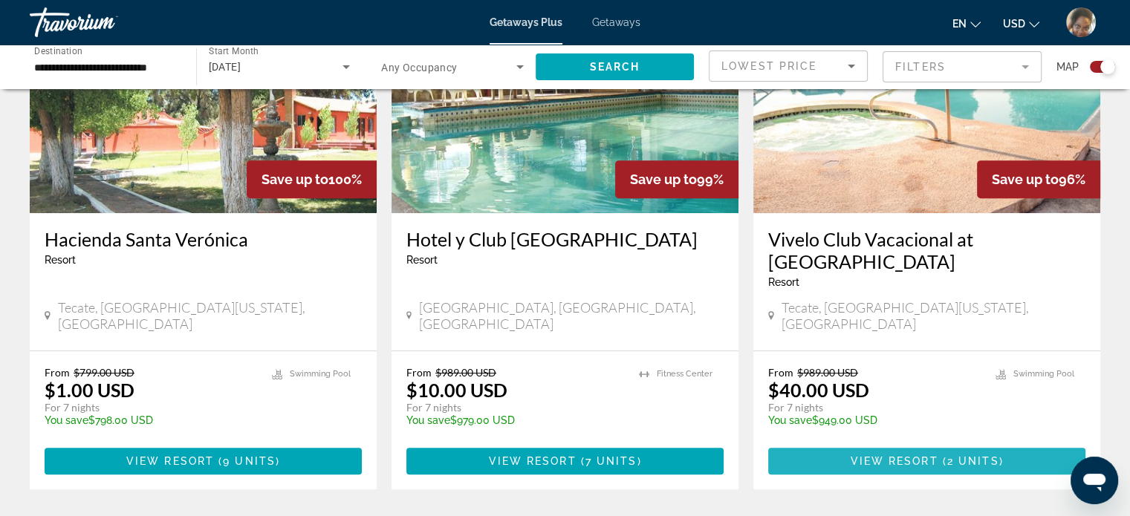
click at [927, 455] on span "View Resort" at bounding box center [894, 461] width 88 height 12
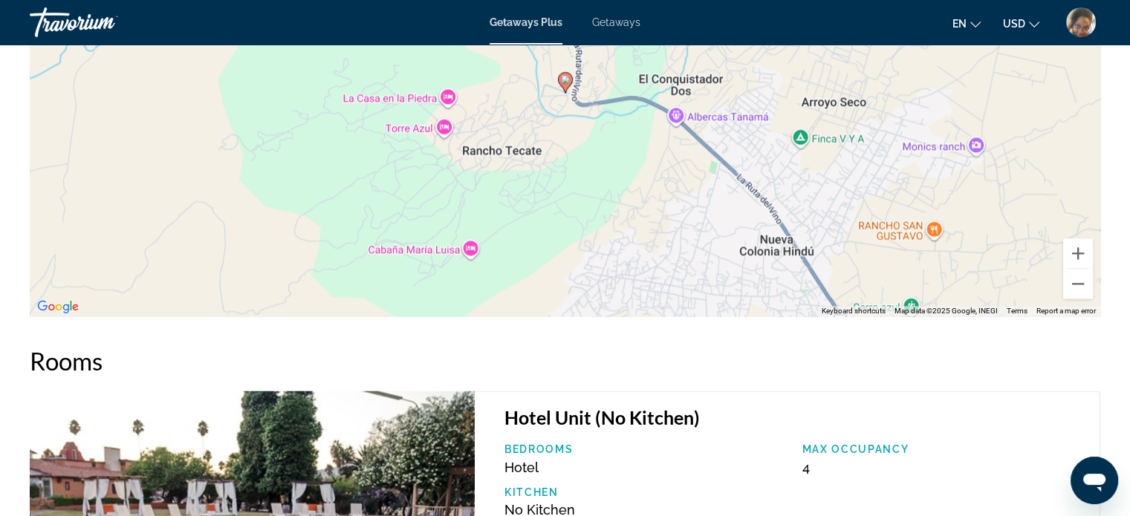
scroll to position [1755, 0]
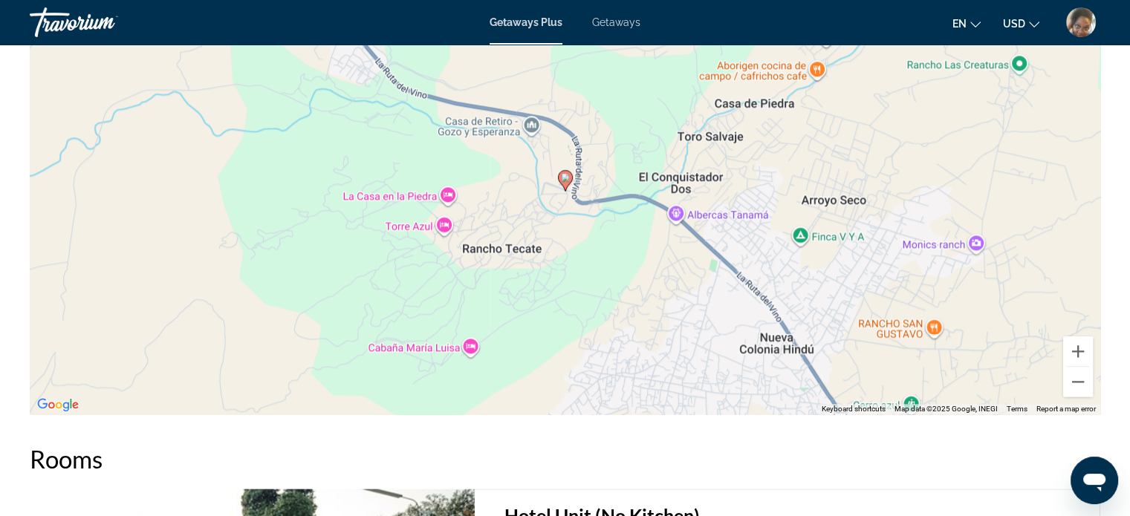
drag, startPoint x: 1105, startPoint y: 245, endPoint x: 1091, endPoint y: 179, distance: 67.6
click at [1091, 179] on div "Overview Type Resort All-Inclusive No All-Inclusive Address Carretera Tecate-[G…" at bounding box center [565, 49] width 1086 height 2479
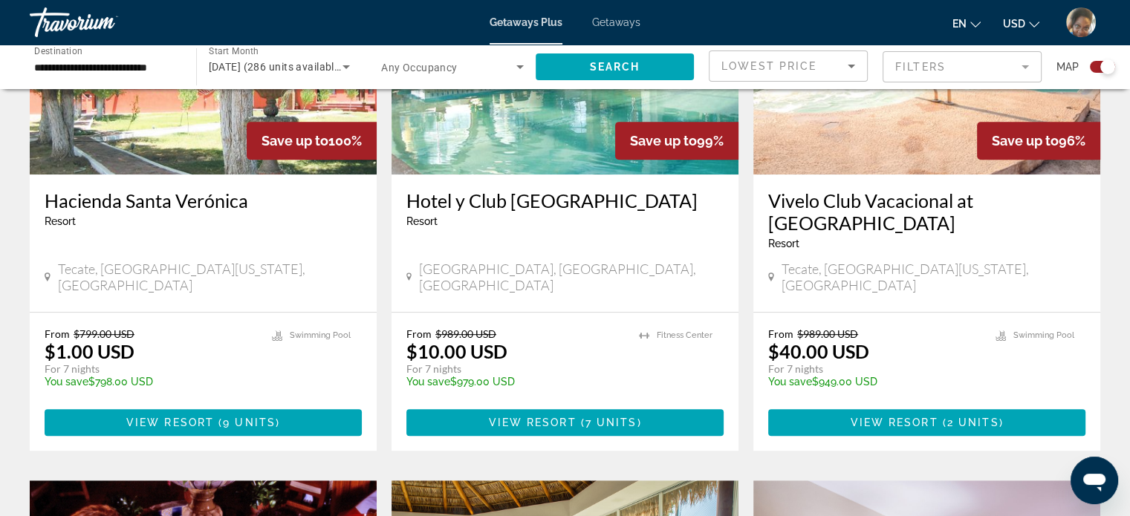
scroll to position [675, 0]
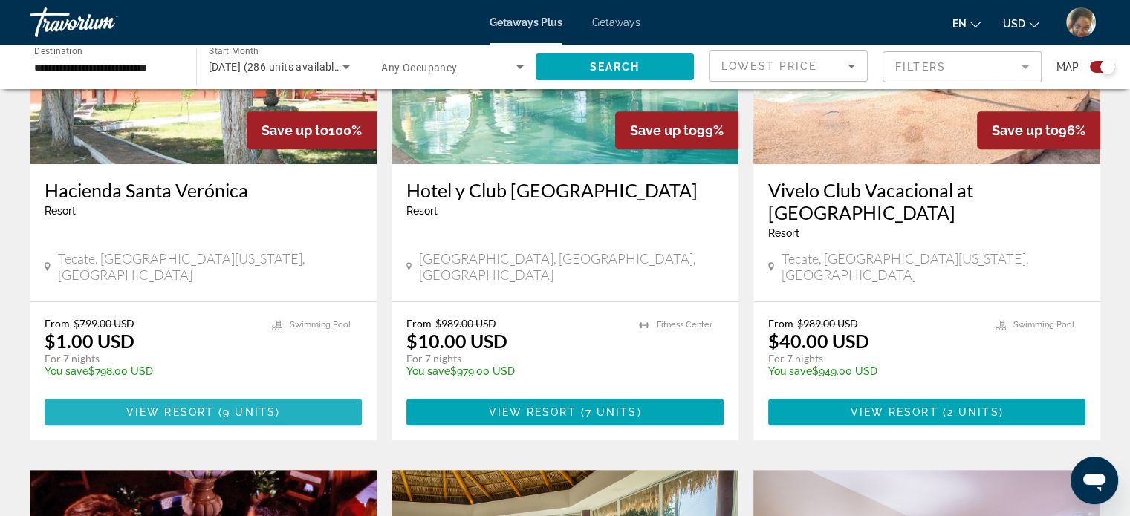
click at [181, 395] on span "Main content" at bounding box center [203, 413] width 317 height 36
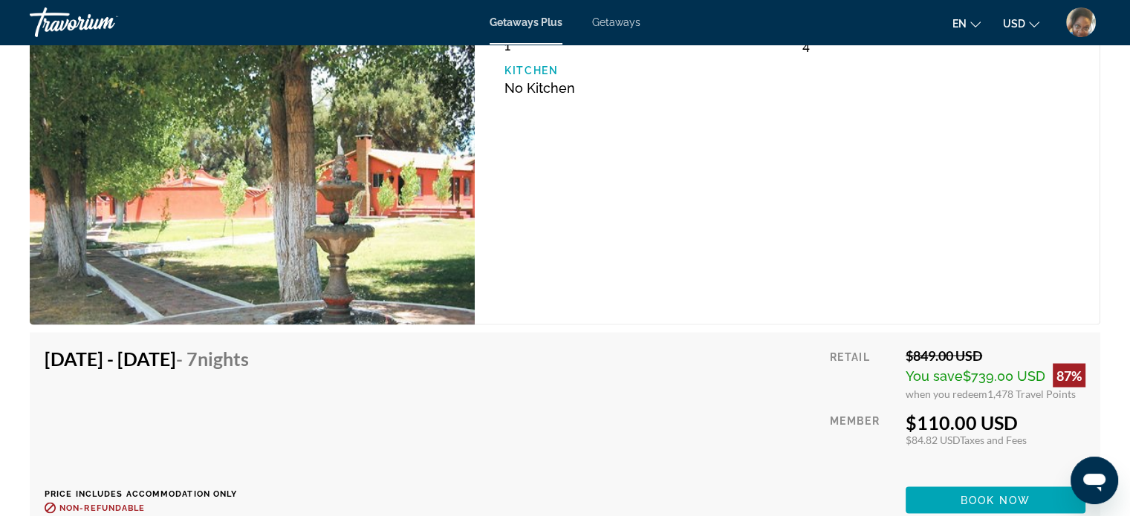
scroll to position [2303, 0]
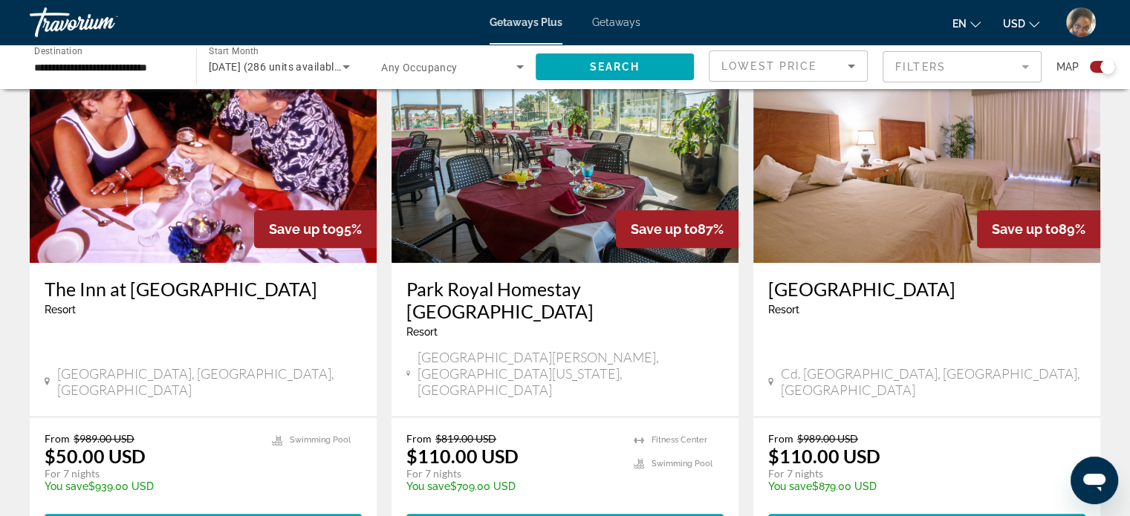
scroll to position [1124, 0]
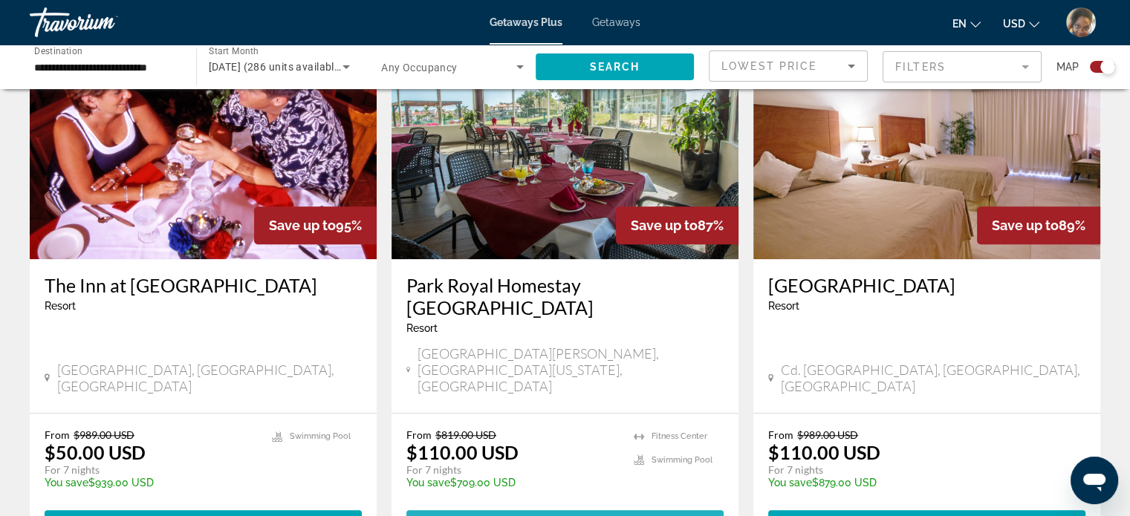
click at [569, 516] on span "View Resort" at bounding box center [532, 524] width 88 height 12
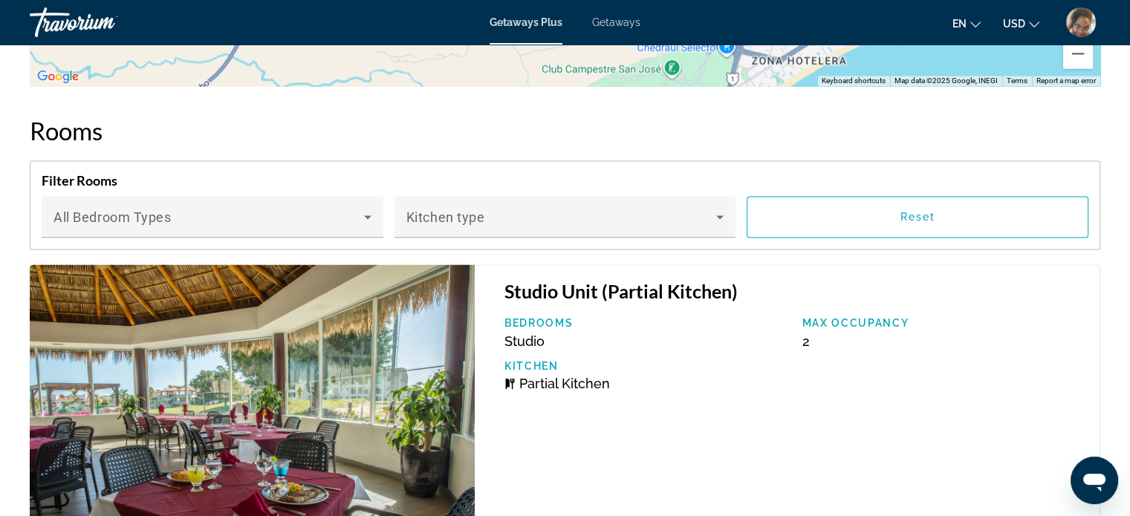
scroll to position [2414, 0]
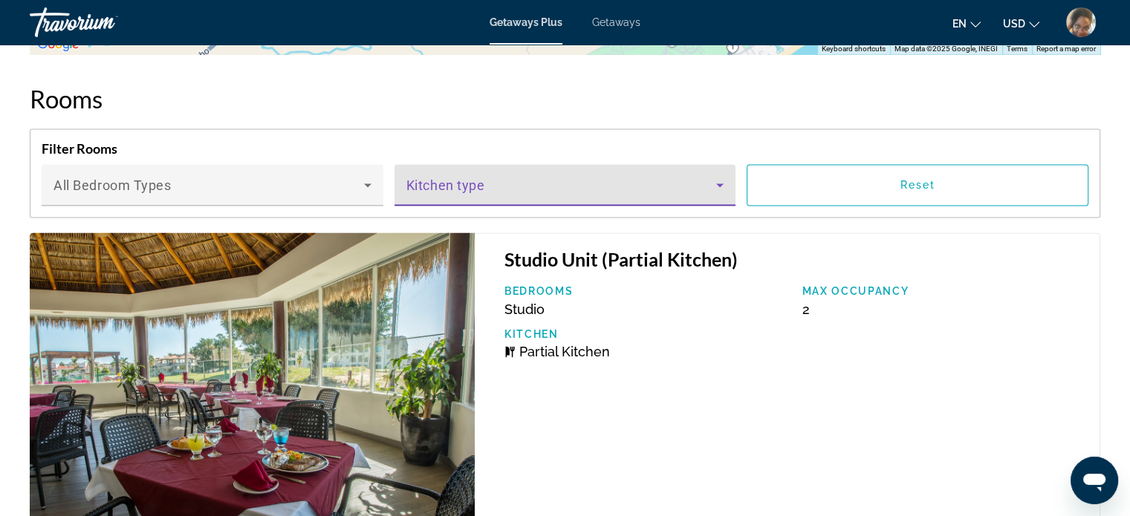
click at [611, 182] on span "Main content" at bounding box center [561, 191] width 311 height 18
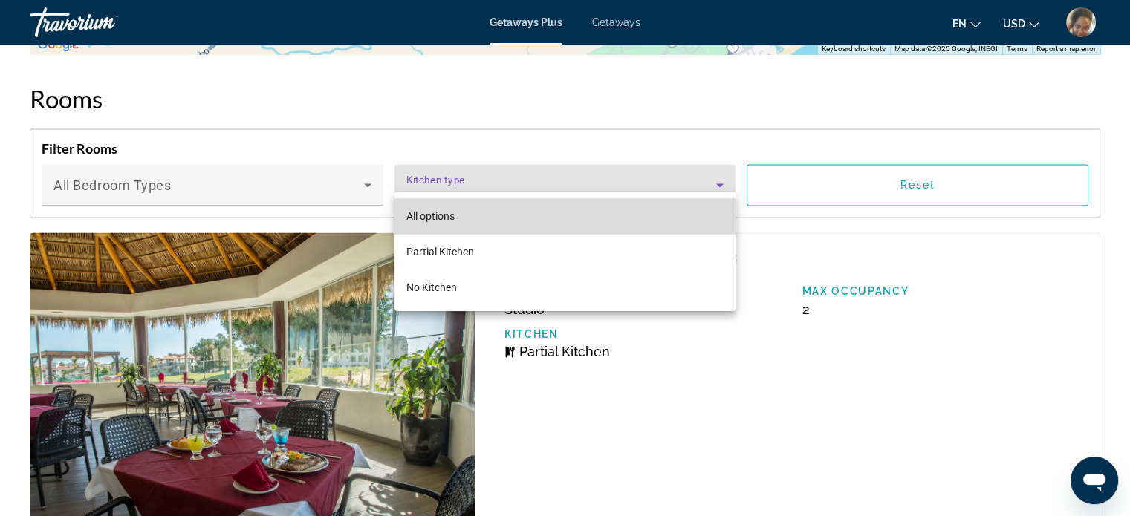
click at [561, 213] on mat-option "All options" at bounding box center [566, 216] width 342 height 36
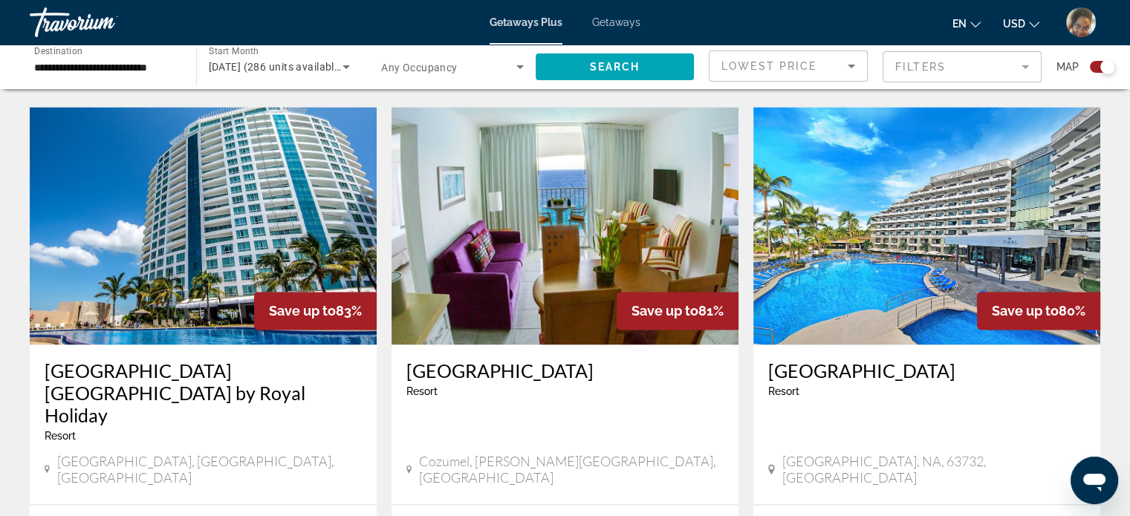
scroll to position [2155, 0]
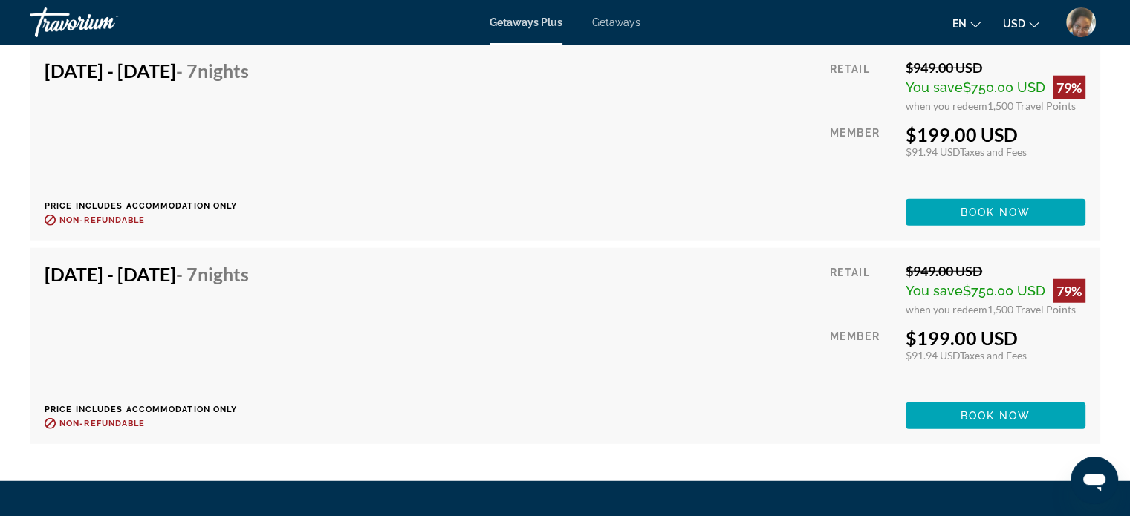
scroll to position [3880, 0]
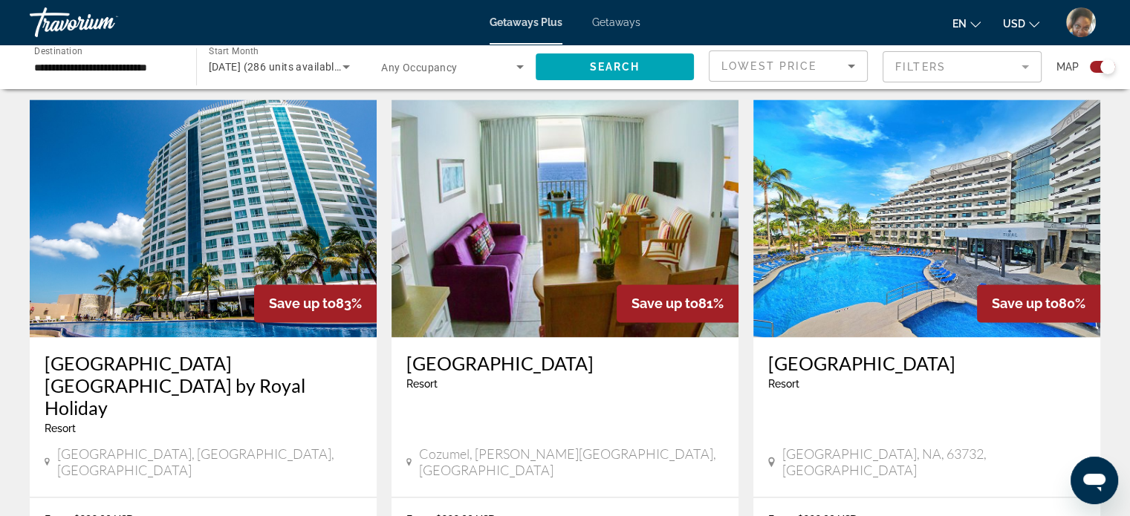
scroll to position [2131, 0]
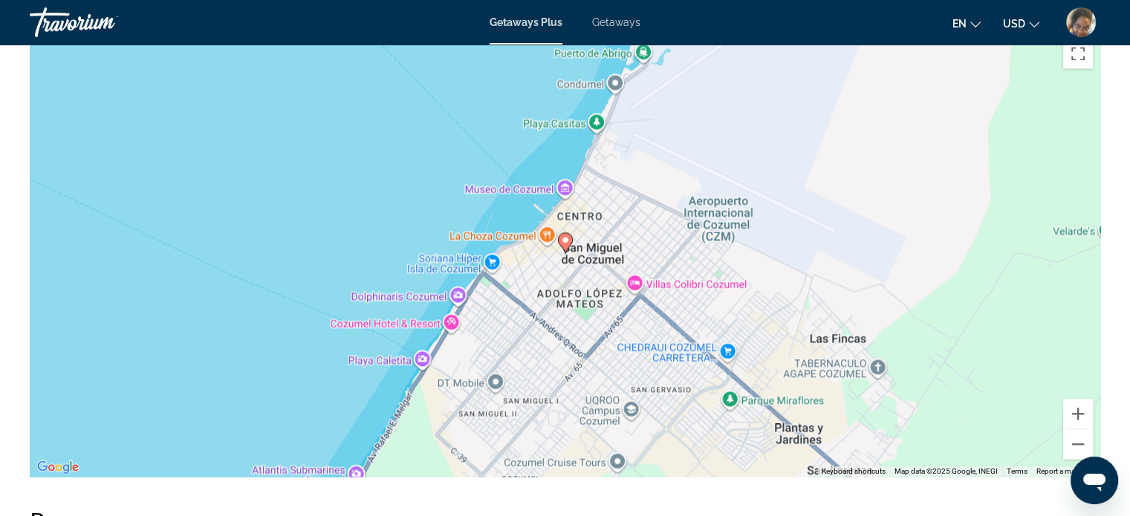
scroll to position [2045, 0]
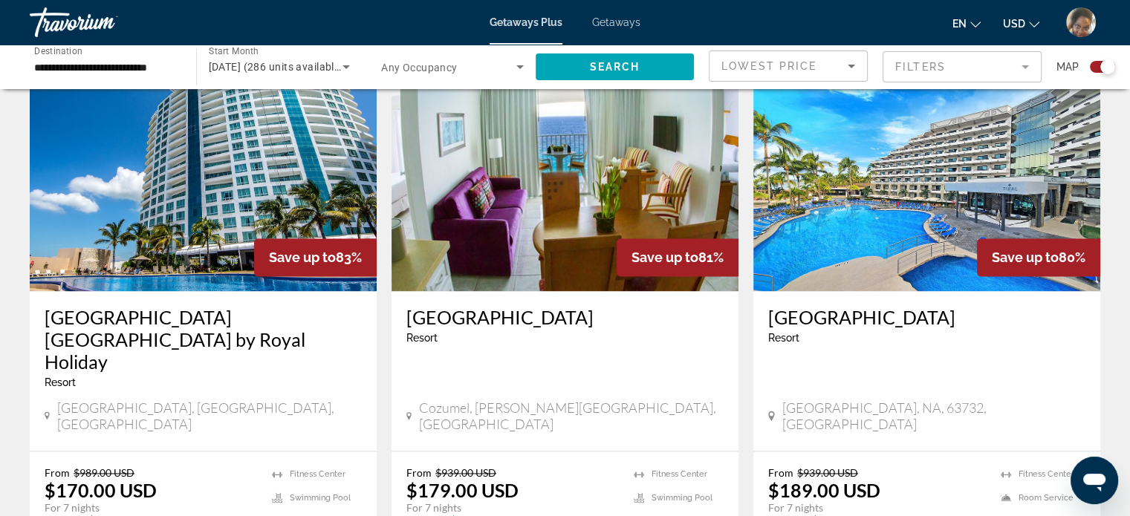
scroll to position [2262, 0]
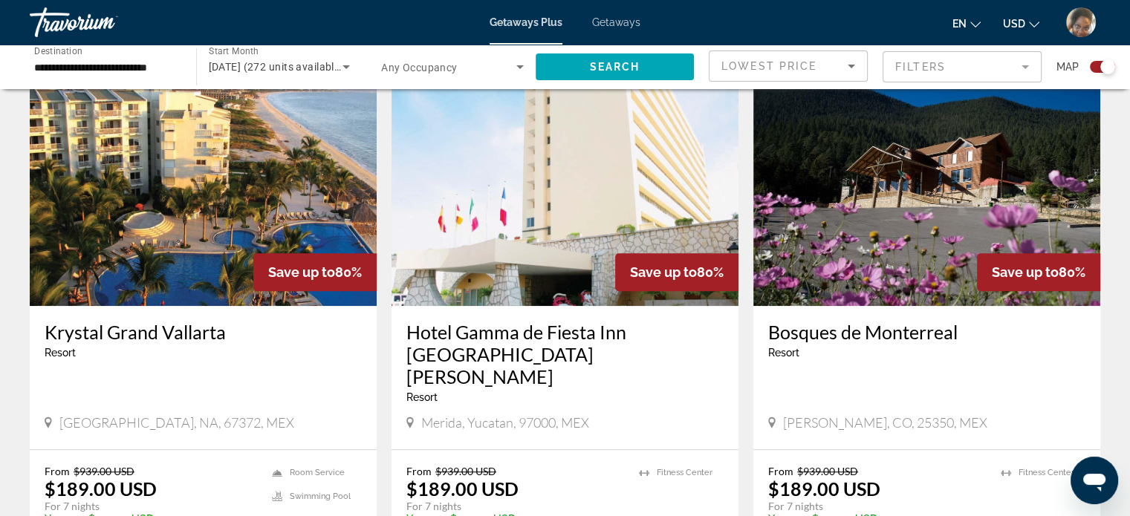
scroll to position [1097, 0]
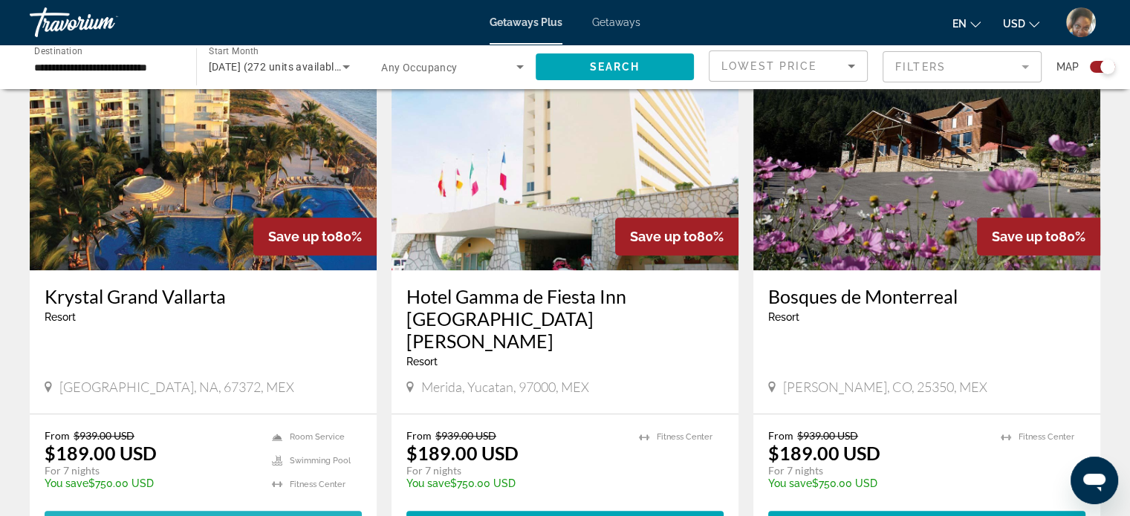
click at [209, 516] on span "View Resort" at bounding box center [170, 525] width 88 height 12
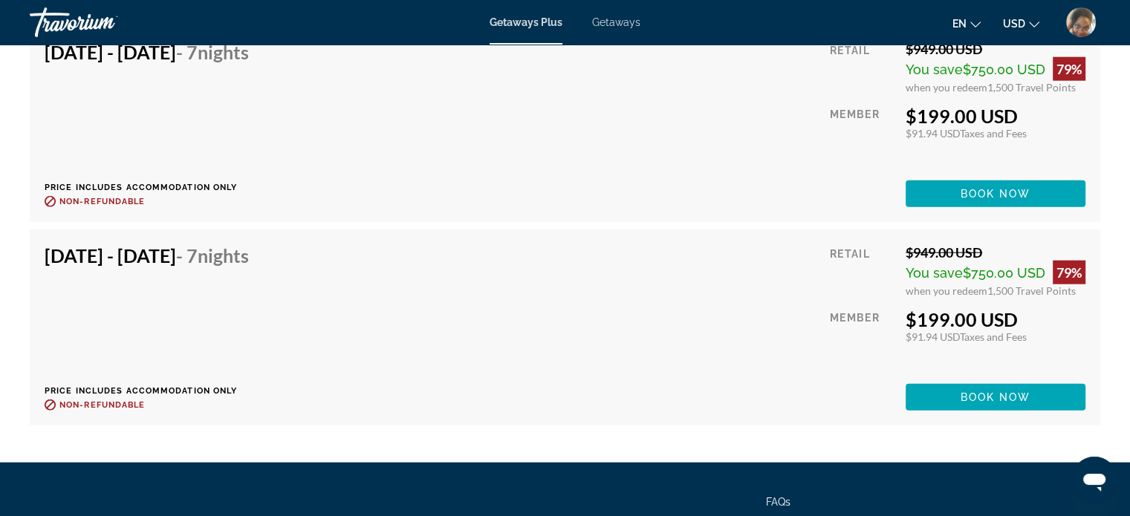
scroll to position [3691, 0]
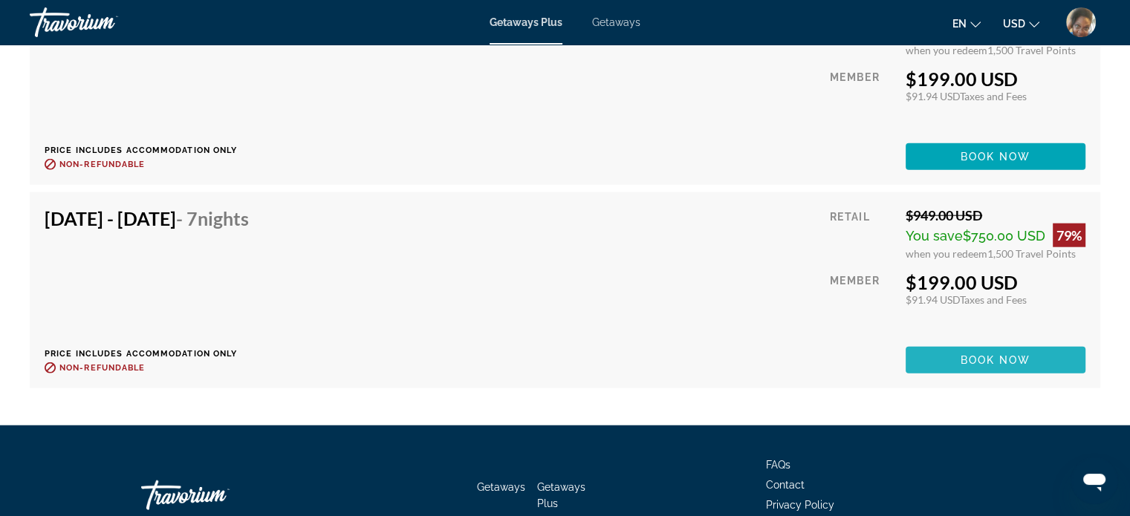
click at [987, 356] on span "Book now" at bounding box center [996, 360] width 71 height 12
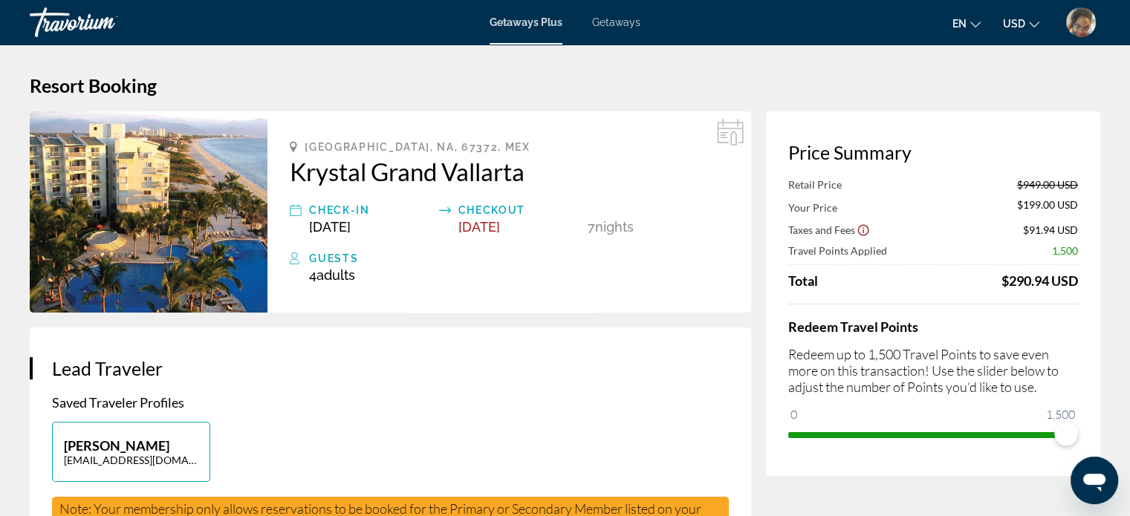
click at [1089, 29] on img "User Menu" at bounding box center [1081, 22] width 30 height 30
